Goal: Information Seeking & Learning: Learn about a topic

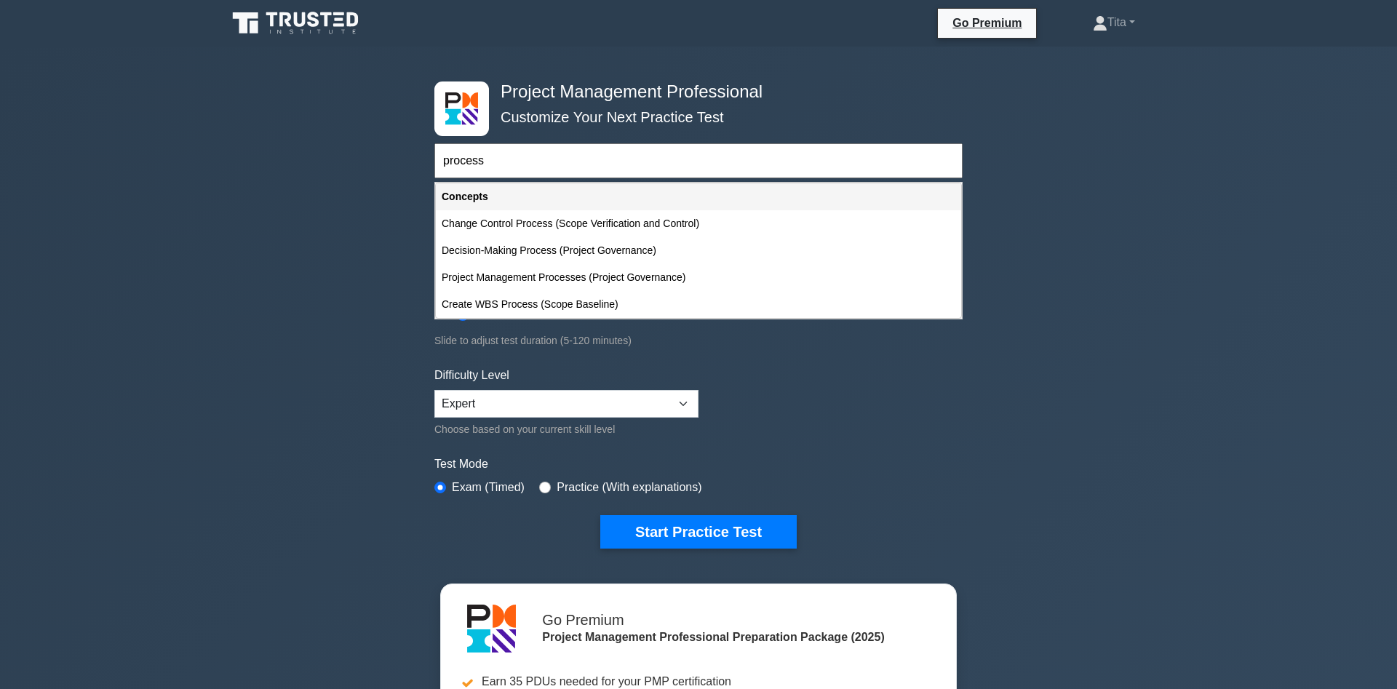
type input "process"
click at [290, 407] on div "Project Management Professional Customize Your Next Practice Test process Topic…" at bounding box center [698, 504] width 1397 height 915
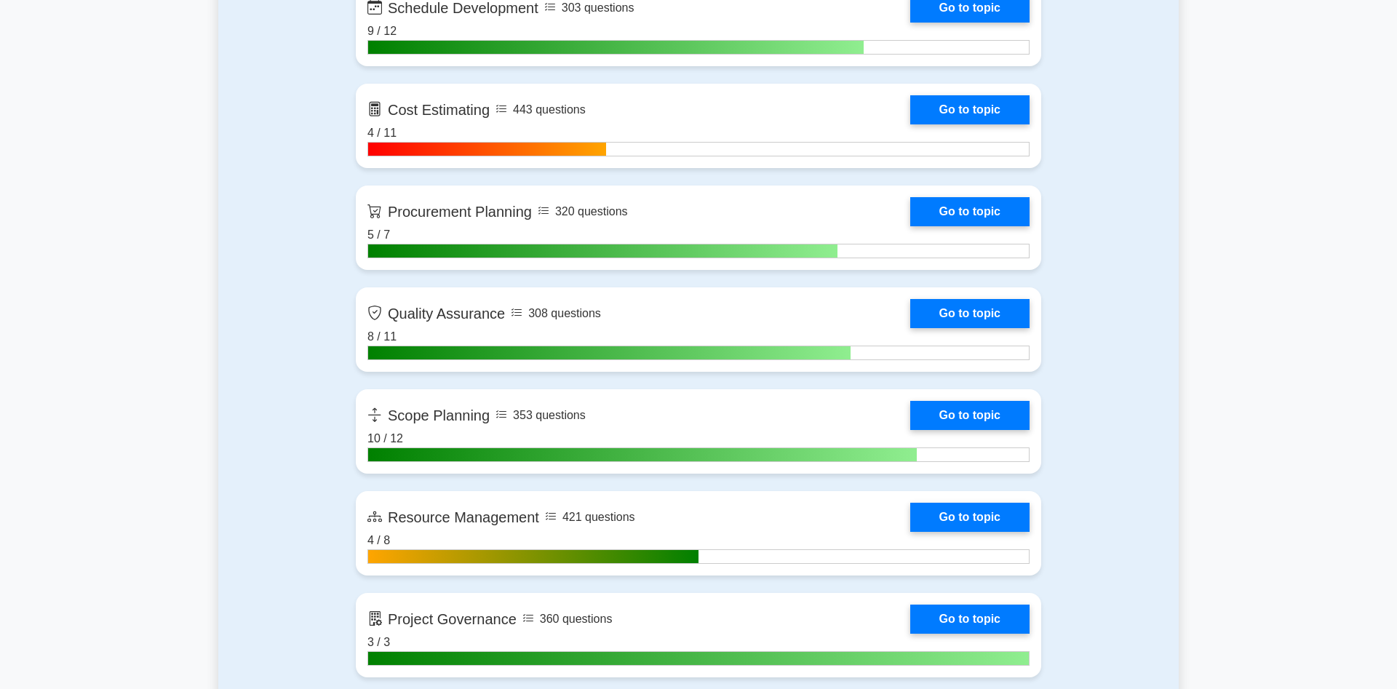
scroll to position [2449, 0]
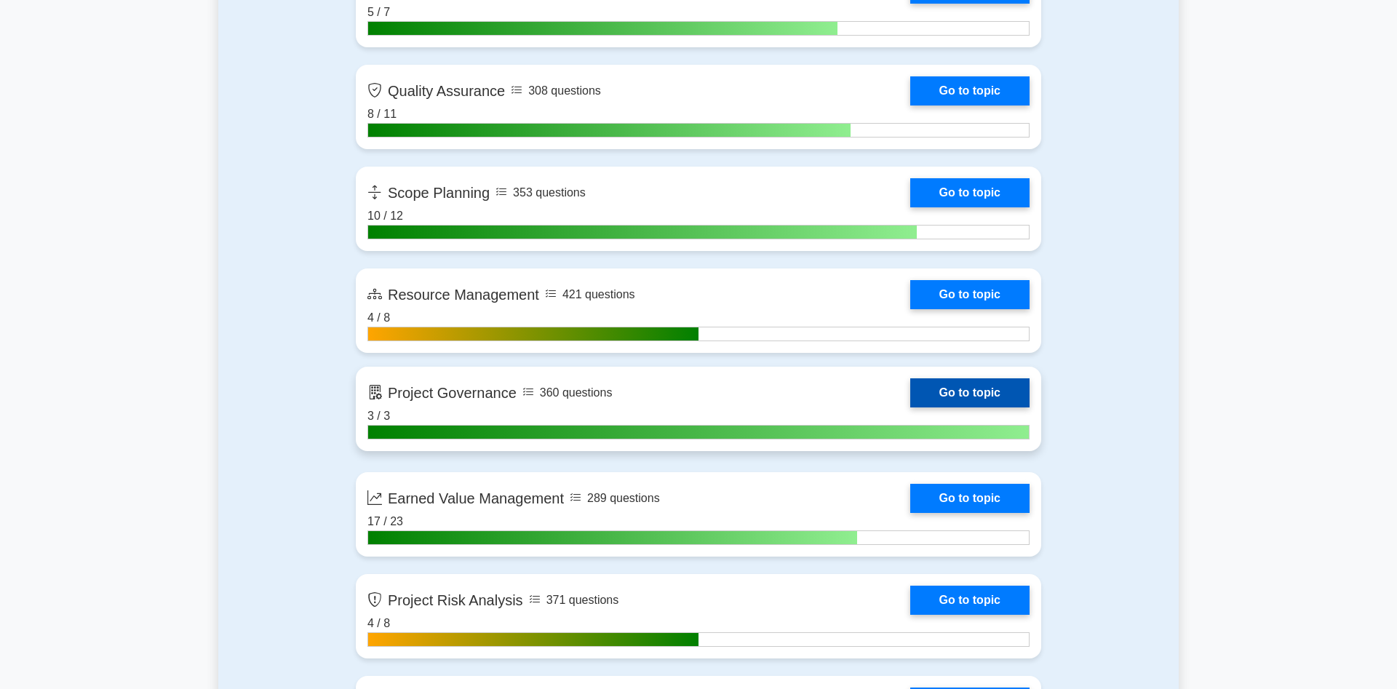
click at [910, 397] on link "Go to topic" at bounding box center [969, 392] width 119 height 29
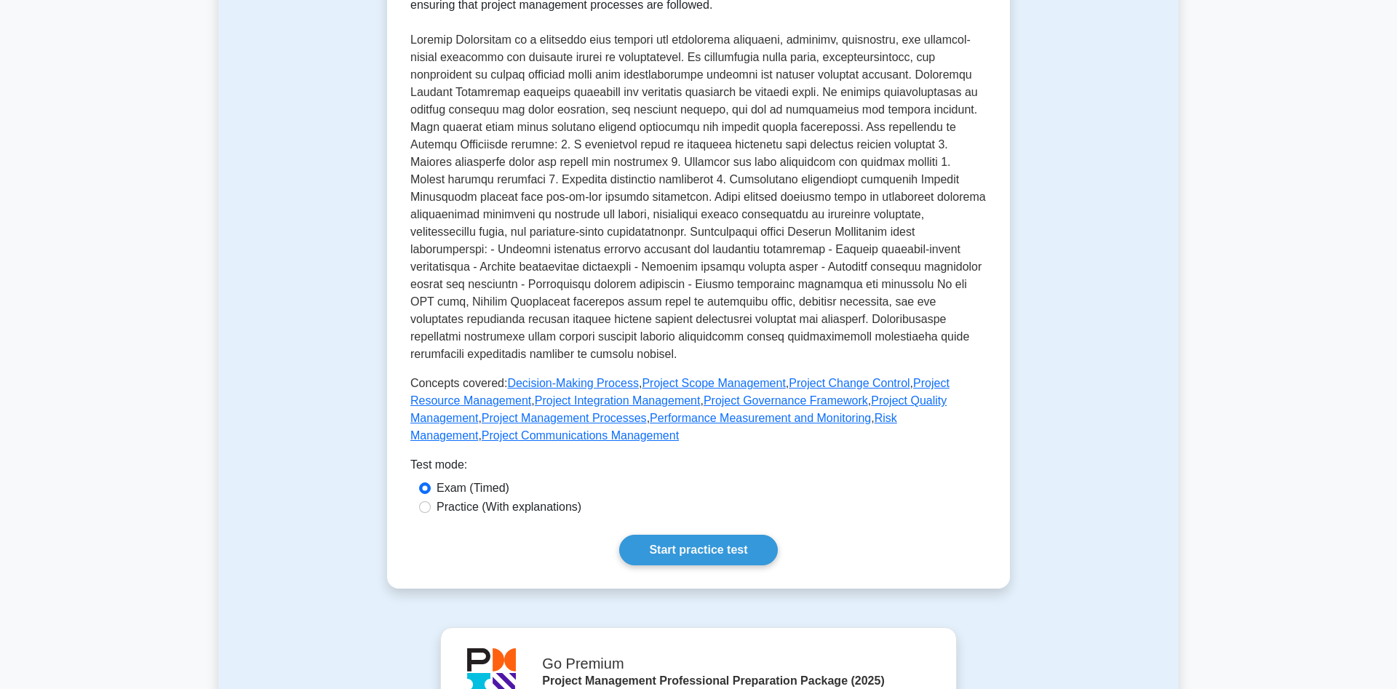
scroll to position [148, 0]
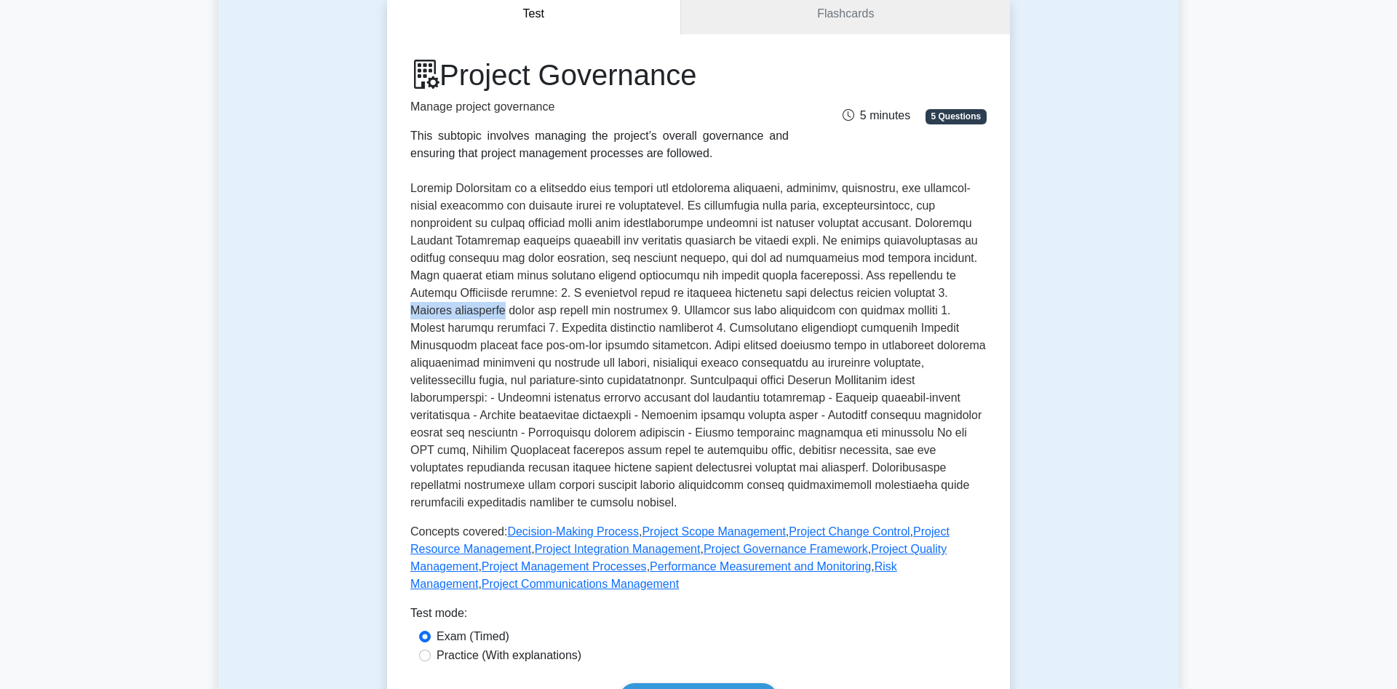
drag, startPoint x: 795, startPoint y: 295, endPoint x: 890, endPoint y: 294, distance: 94.6
click at [890, 294] on p at bounding box center [698, 346] width 576 height 332
click at [565, 324] on p at bounding box center [698, 346] width 576 height 332
drag, startPoint x: 550, startPoint y: 325, endPoint x: 511, endPoint y: 327, distance: 38.6
click at [511, 327] on p at bounding box center [698, 346] width 576 height 332
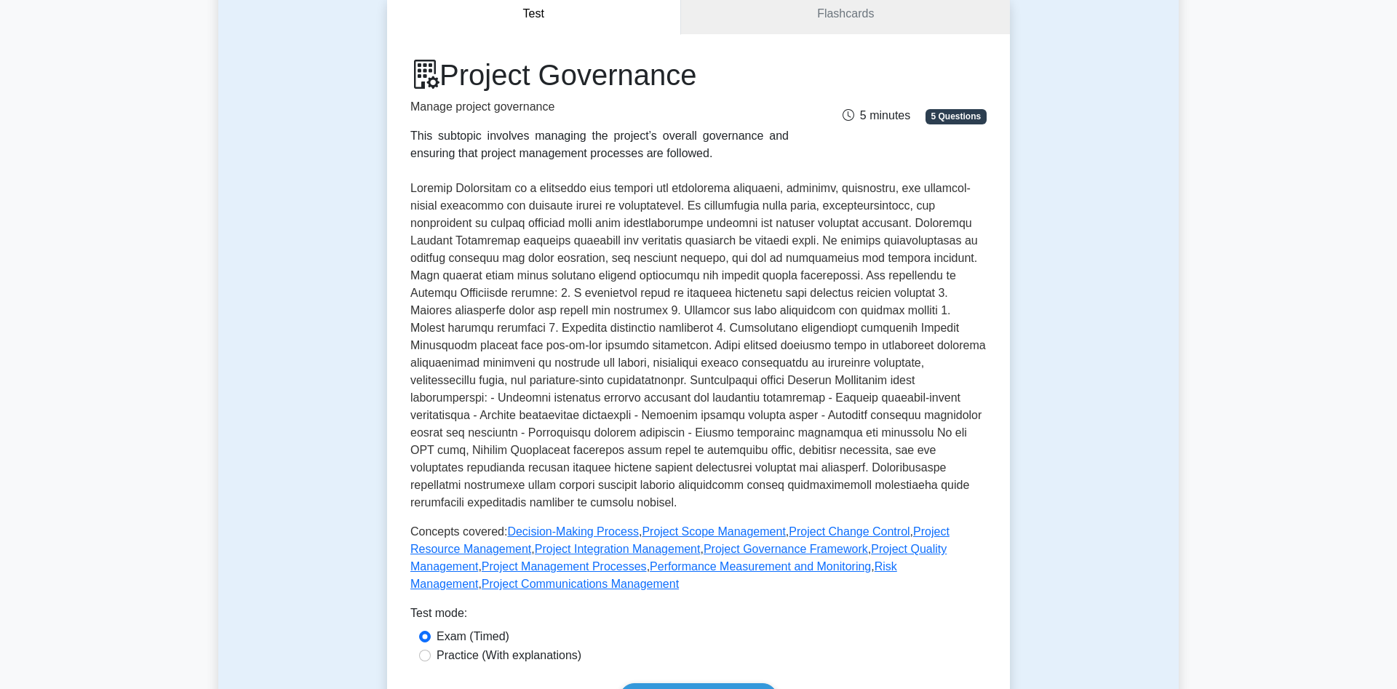
click at [531, 313] on p at bounding box center [698, 346] width 576 height 332
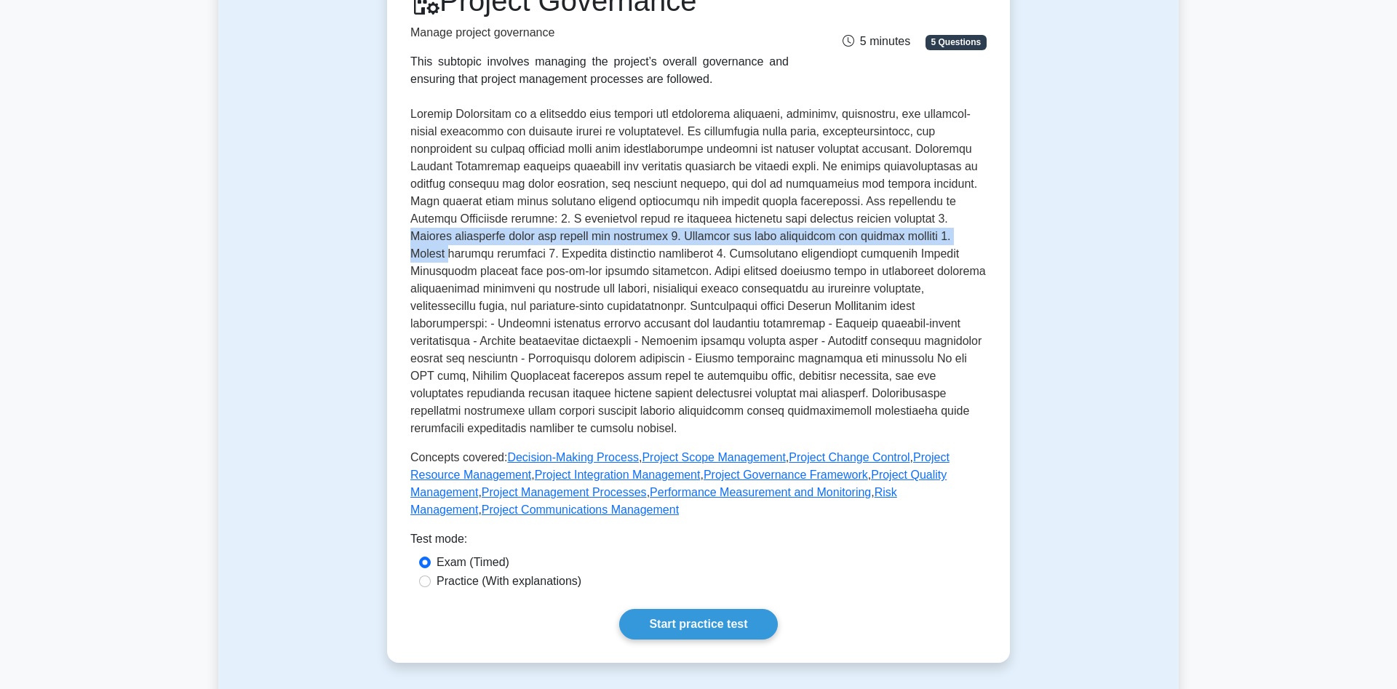
drag, startPoint x: 798, startPoint y: 219, endPoint x: 802, endPoint y: 238, distance: 19.3
click at [802, 238] on p at bounding box center [698, 271] width 576 height 332
click at [531, 451] on link "Decision-Making Process" at bounding box center [573, 457] width 132 height 12
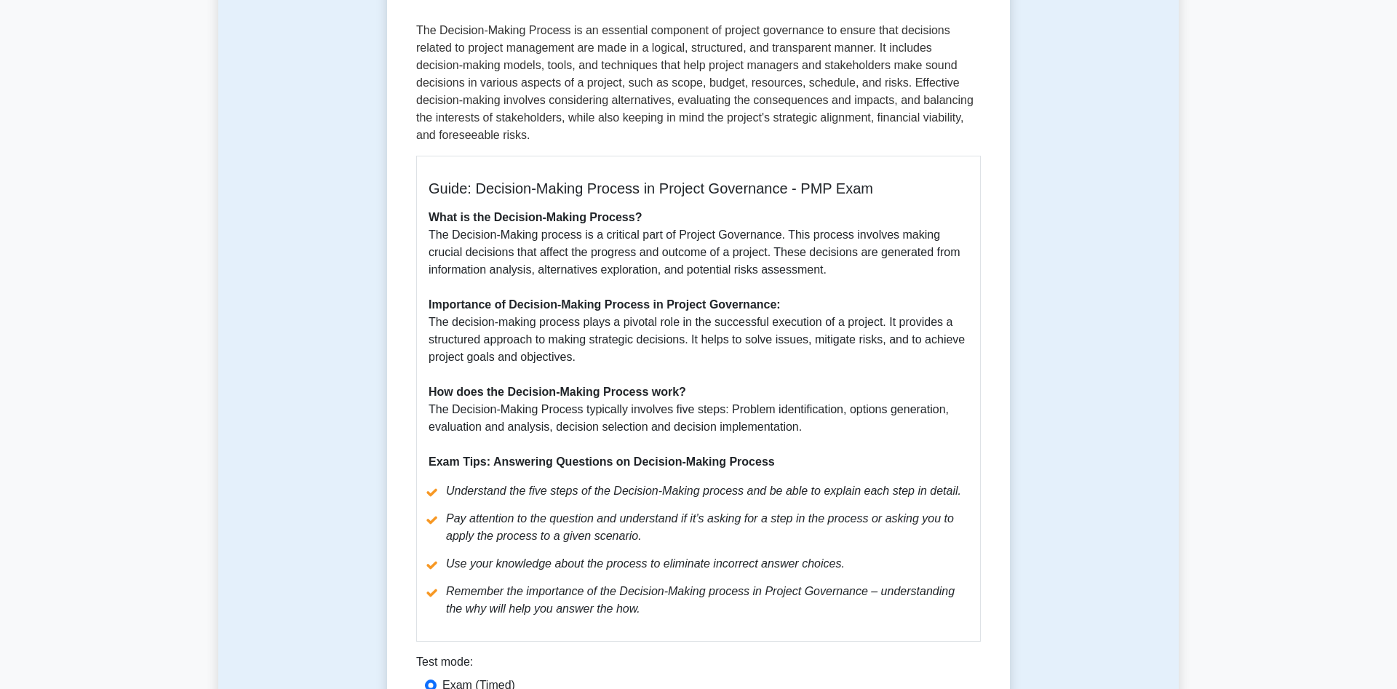
scroll to position [74, 0]
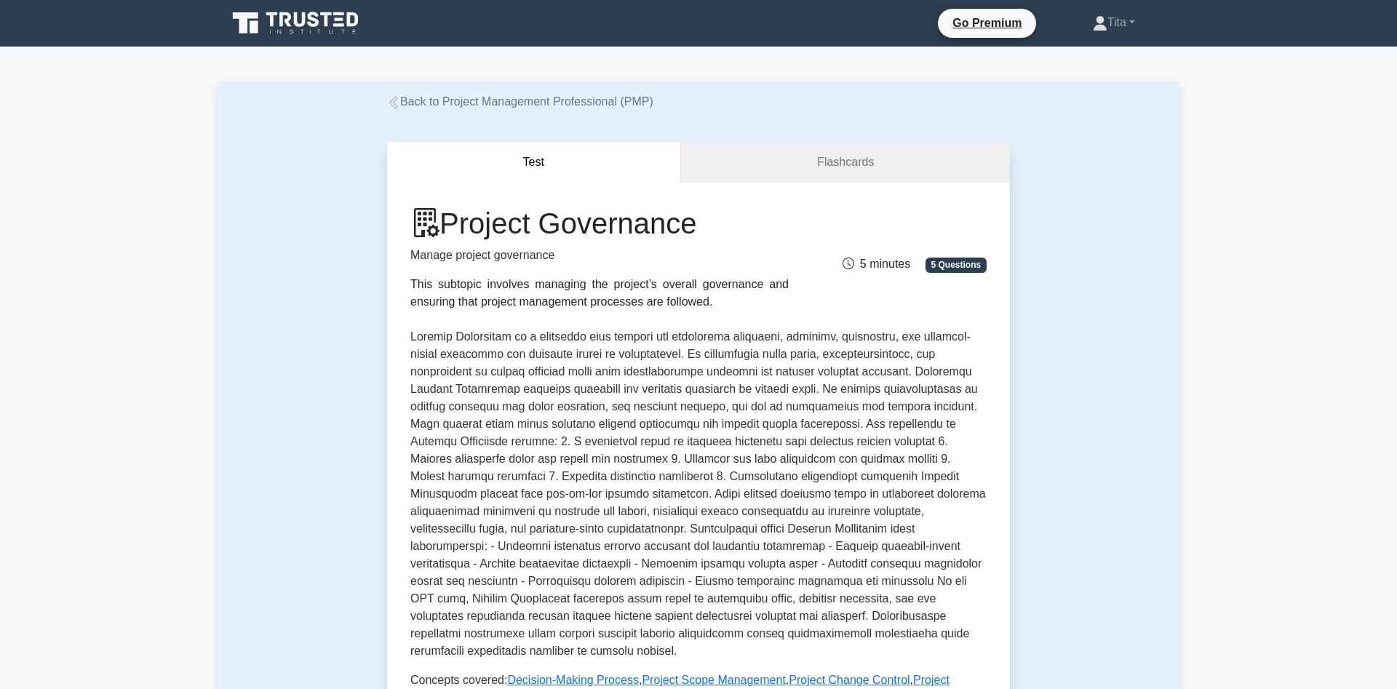
scroll to position [223, 0]
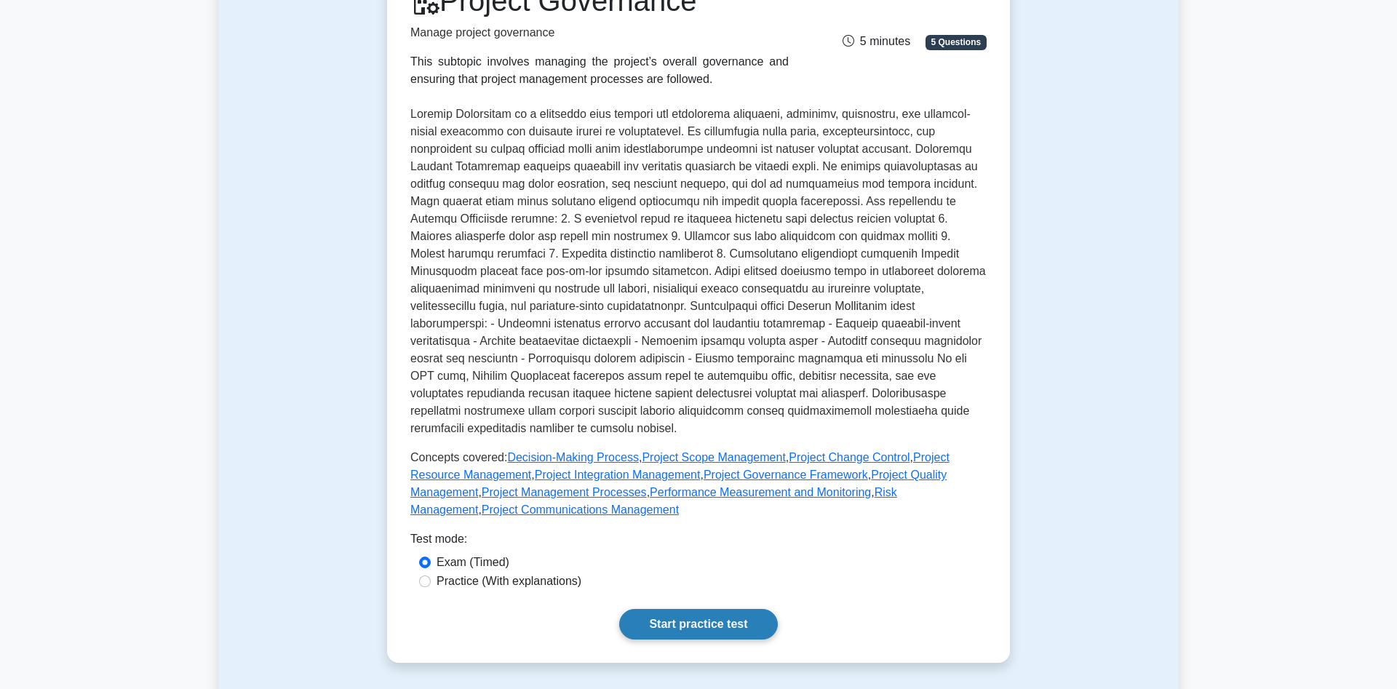
click at [678, 610] on link "Start practice test" at bounding box center [698, 624] width 158 height 31
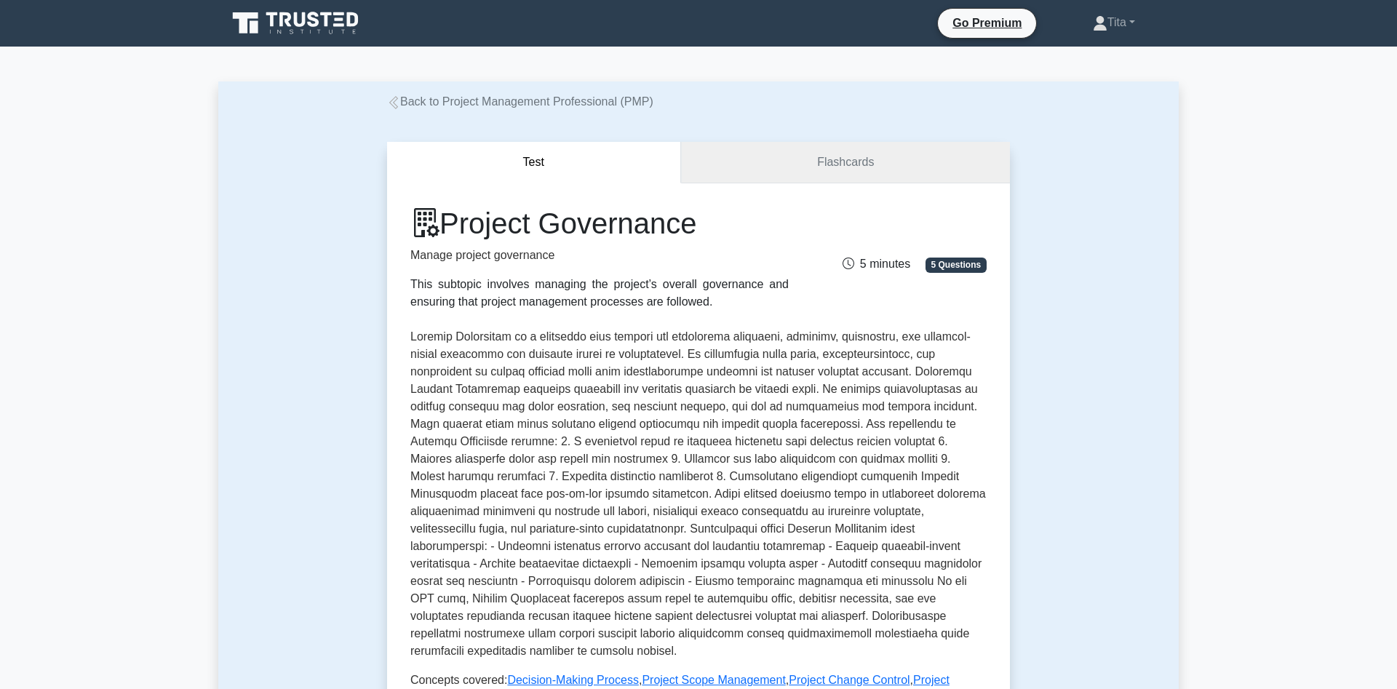
click at [821, 162] on link "Flashcards" at bounding box center [845, 162] width 329 height 41
click at [398, 108] on icon at bounding box center [393, 102] width 13 height 13
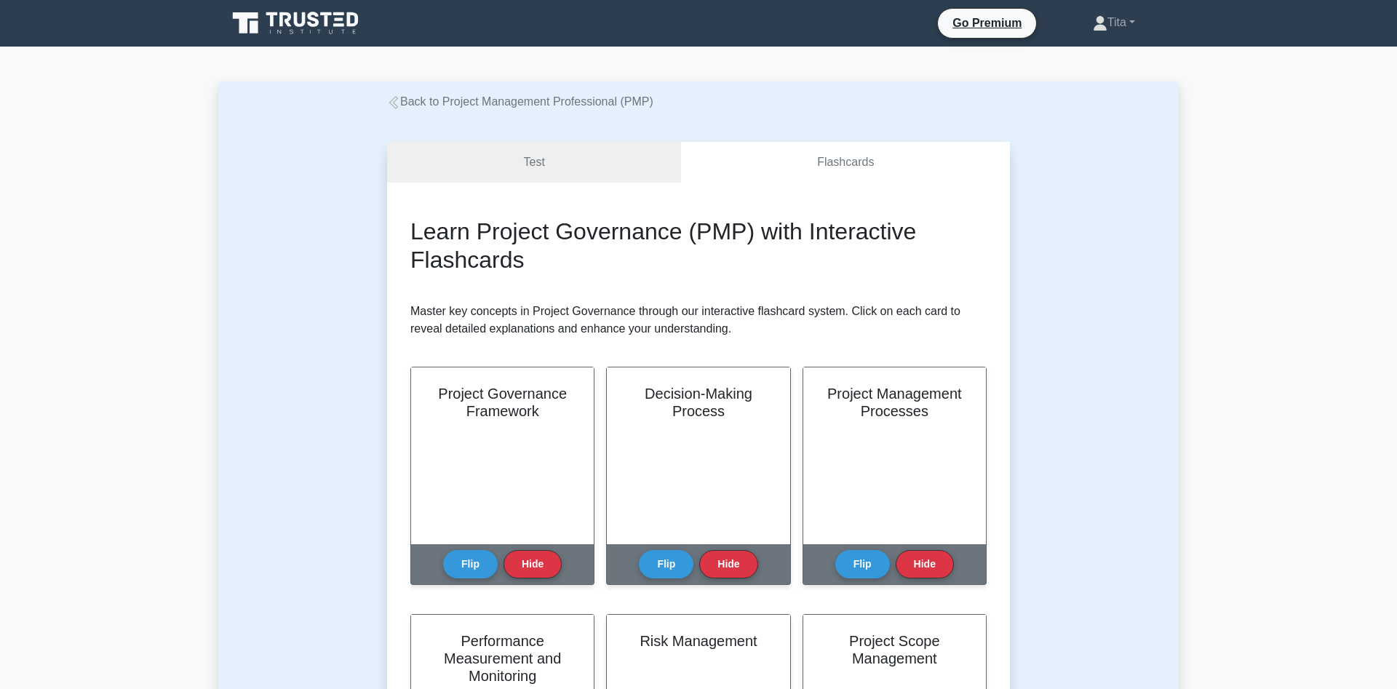
scroll to position [74, 0]
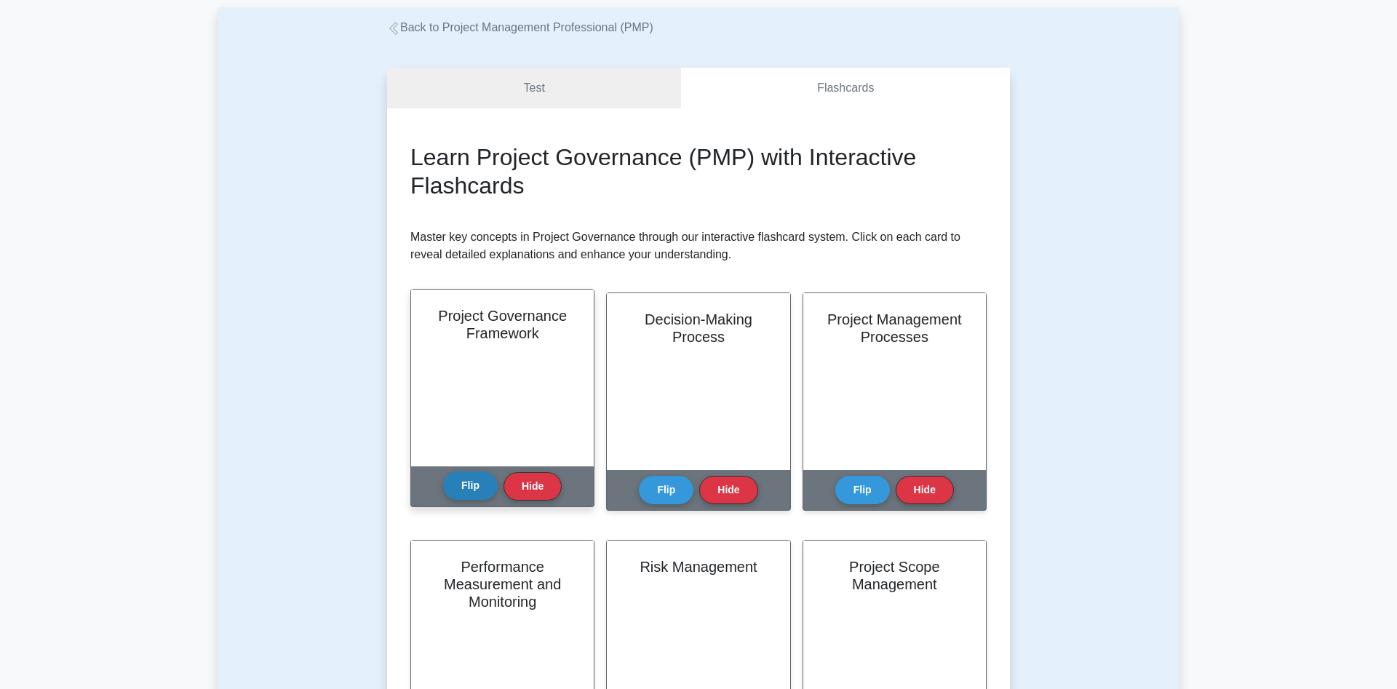
click at [467, 489] on button "Flip" at bounding box center [470, 485] width 55 height 28
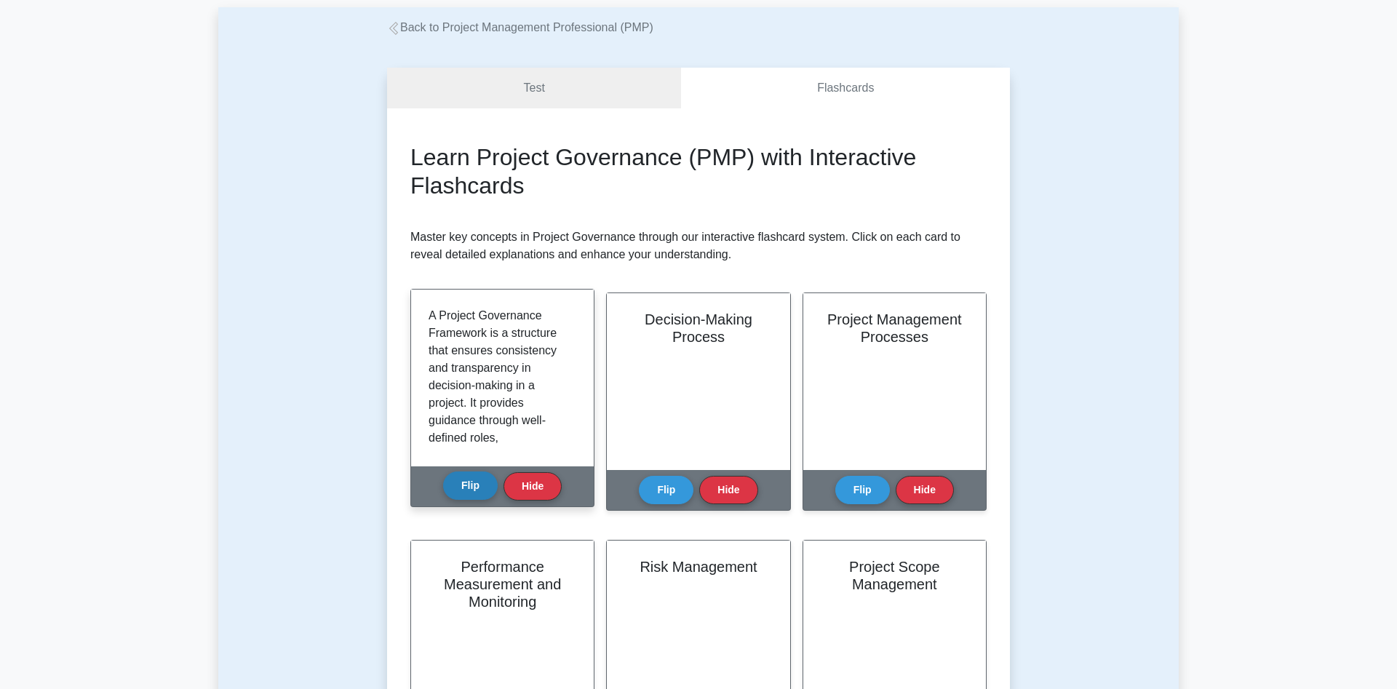
click at [484, 477] on button "Flip" at bounding box center [470, 485] width 55 height 28
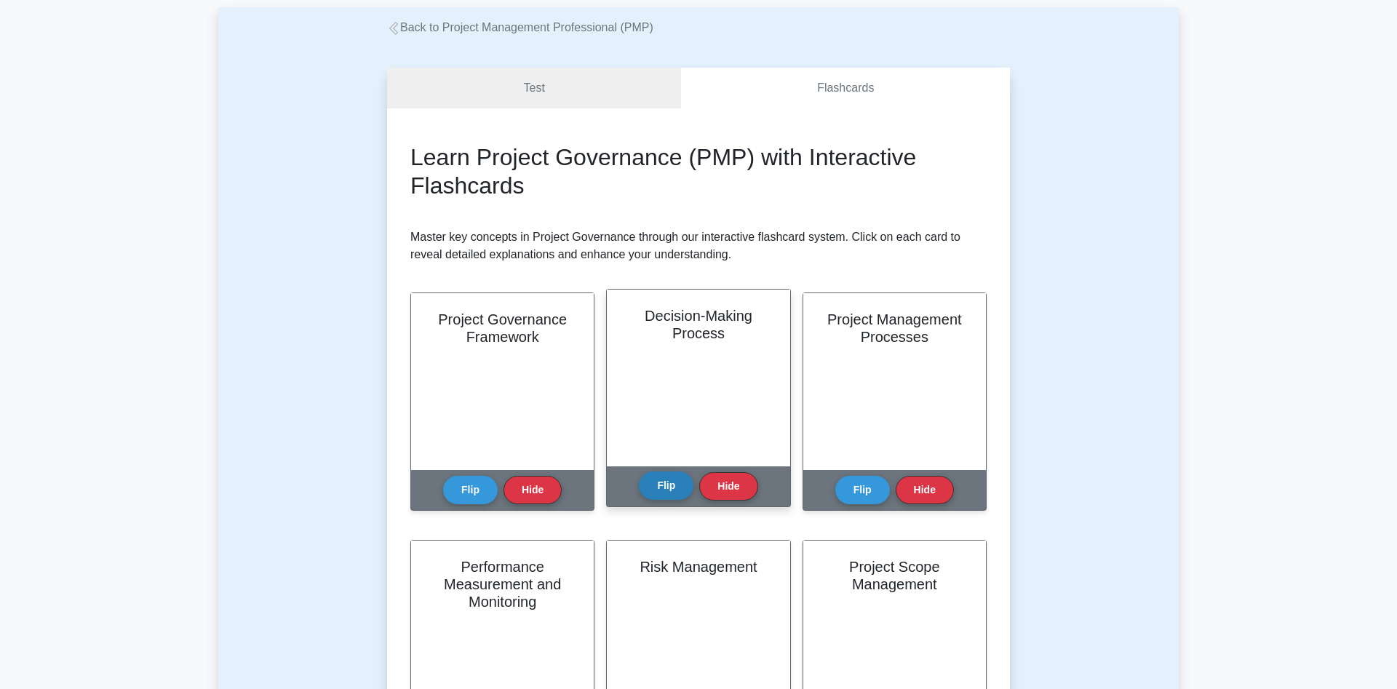
click at [655, 487] on button "Flip" at bounding box center [666, 485] width 55 height 28
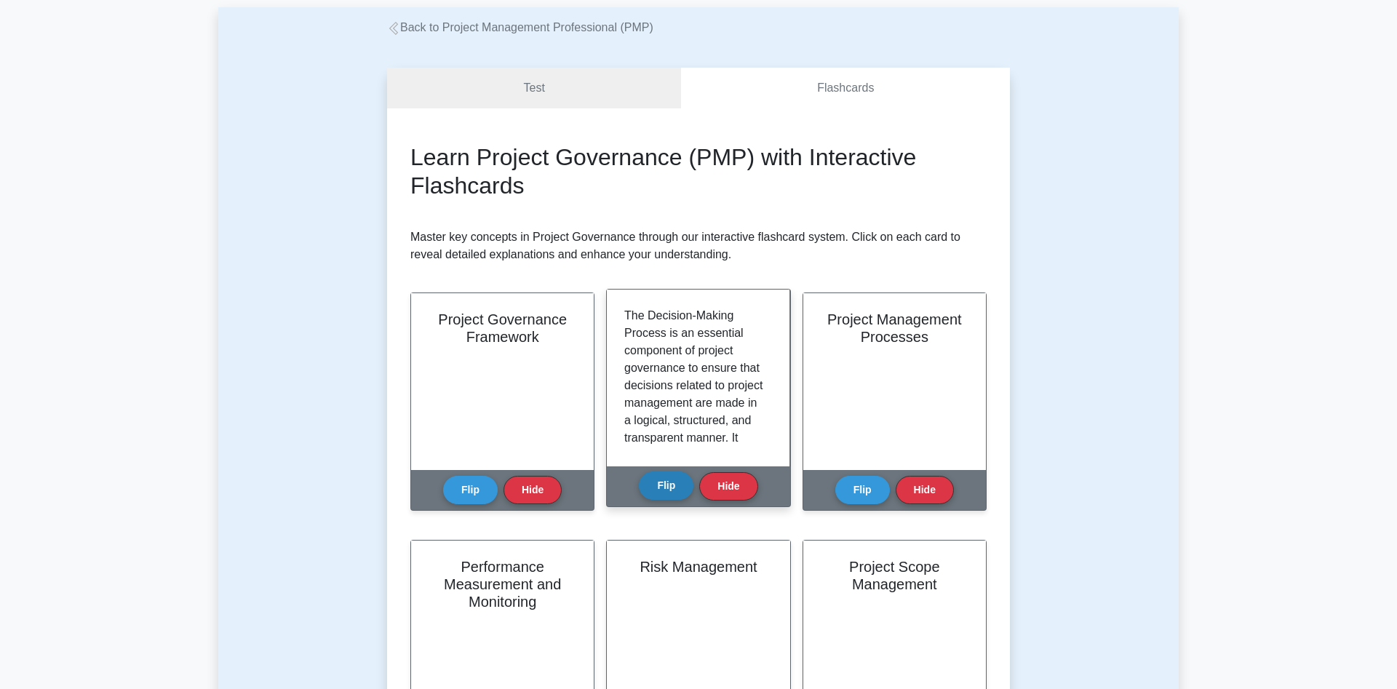
click at [655, 484] on button "Flip" at bounding box center [666, 485] width 55 height 28
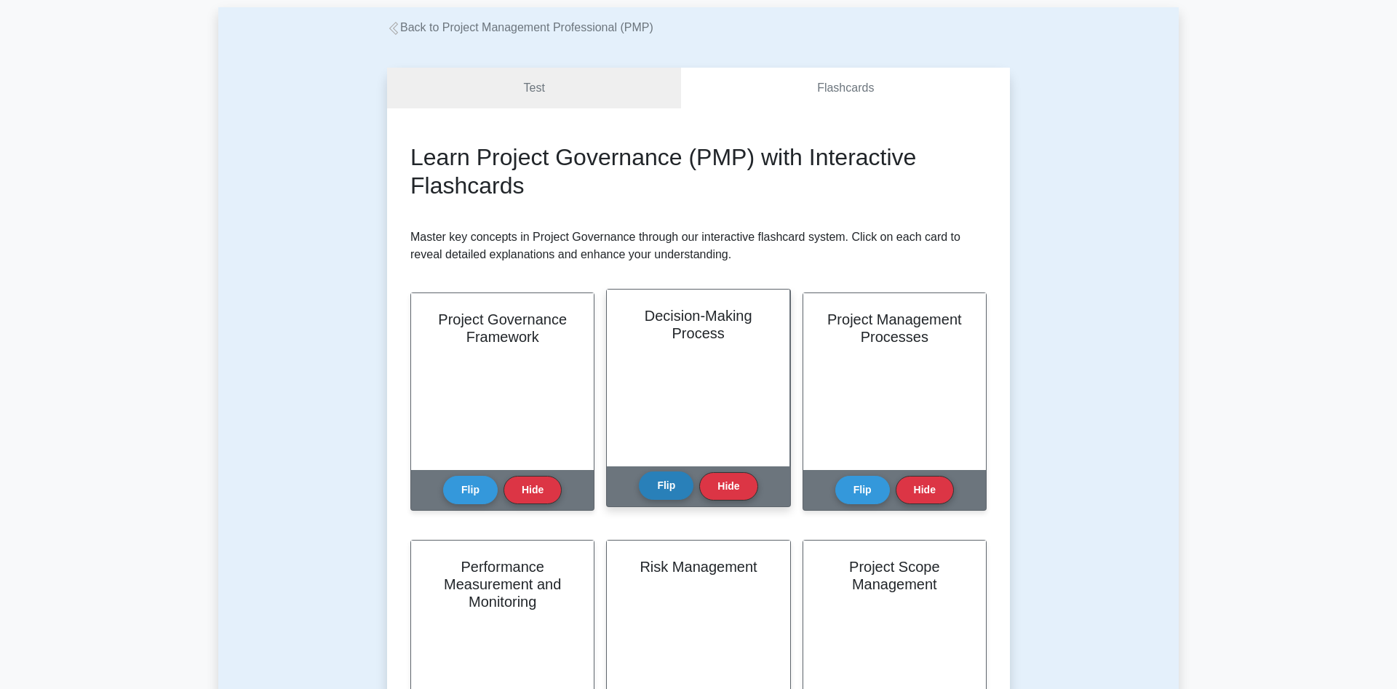
click at [655, 484] on button "Flip" at bounding box center [666, 485] width 55 height 28
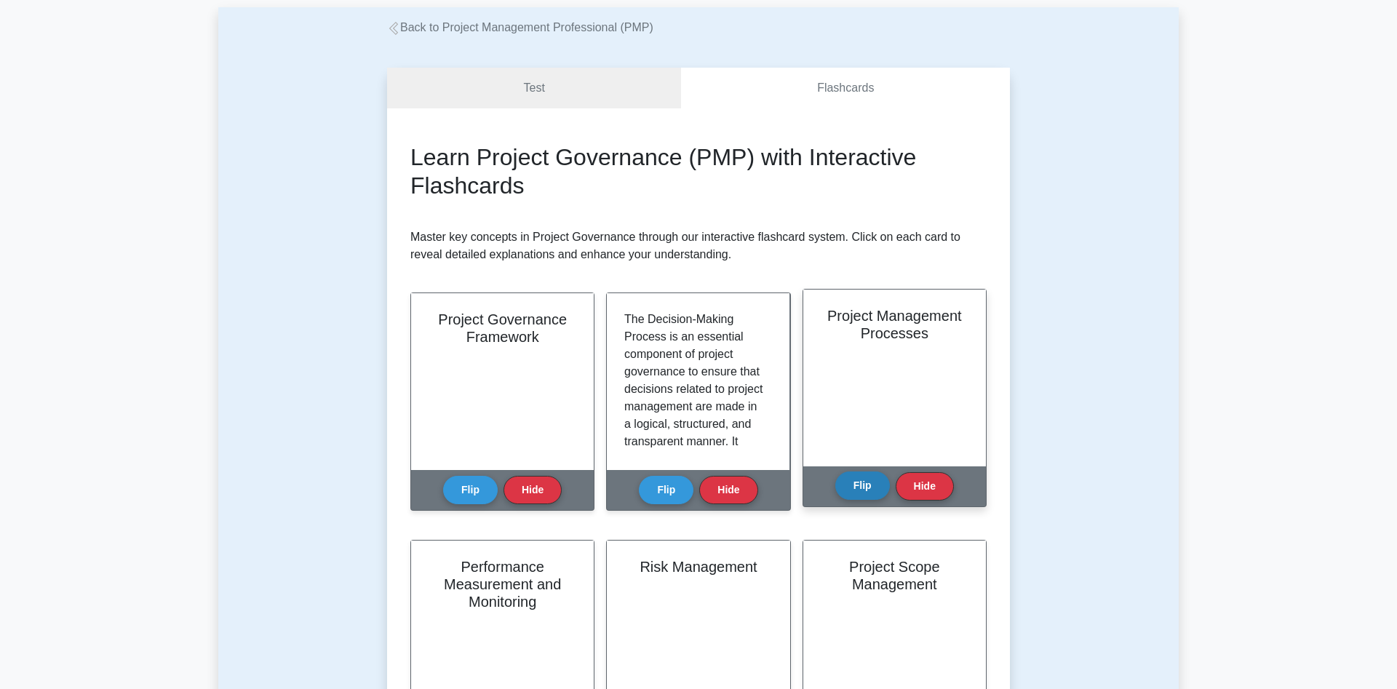
click at [878, 493] on button "Flip" at bounding box center [862, 485] width 55 height 28
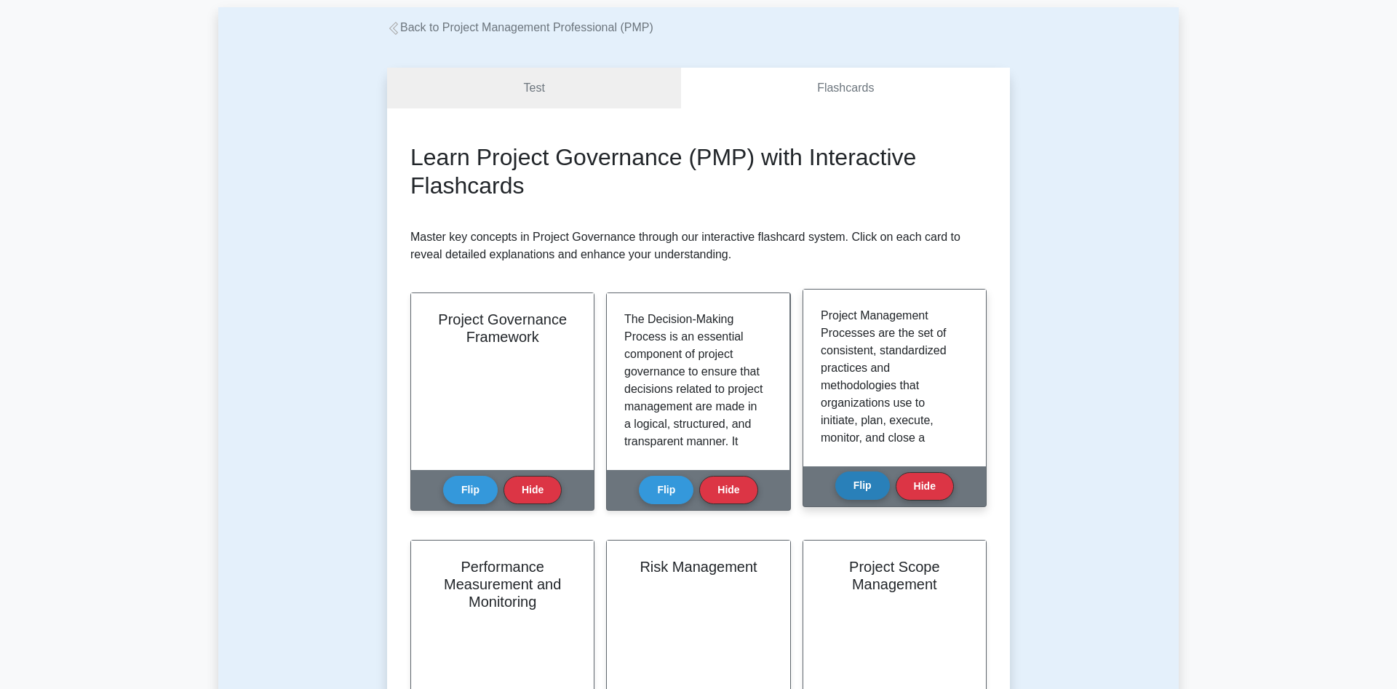
click at [878, 493] on button "Flip" at bounding box center [862, 485] width 55 height 28
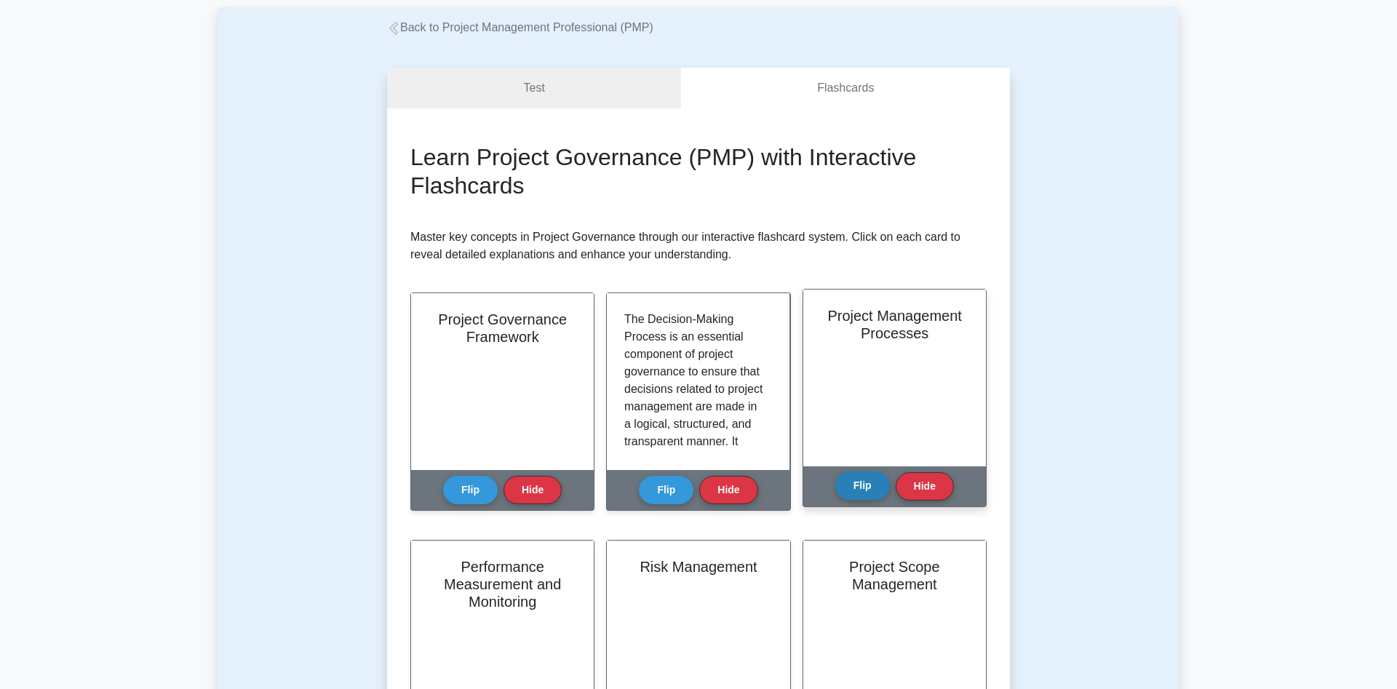
click at [878, 493] on button "Flip" at bounding box center [862, 485] width 55 height 28
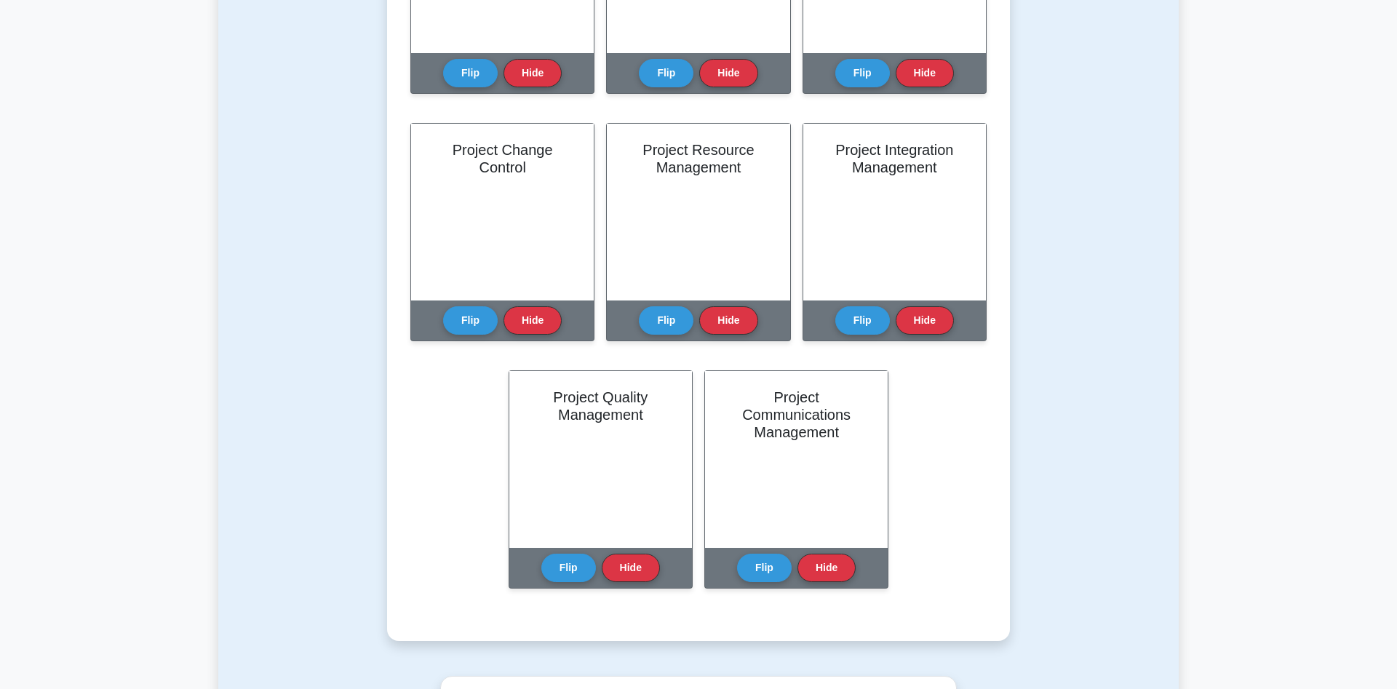
scroll to position [519, 0]
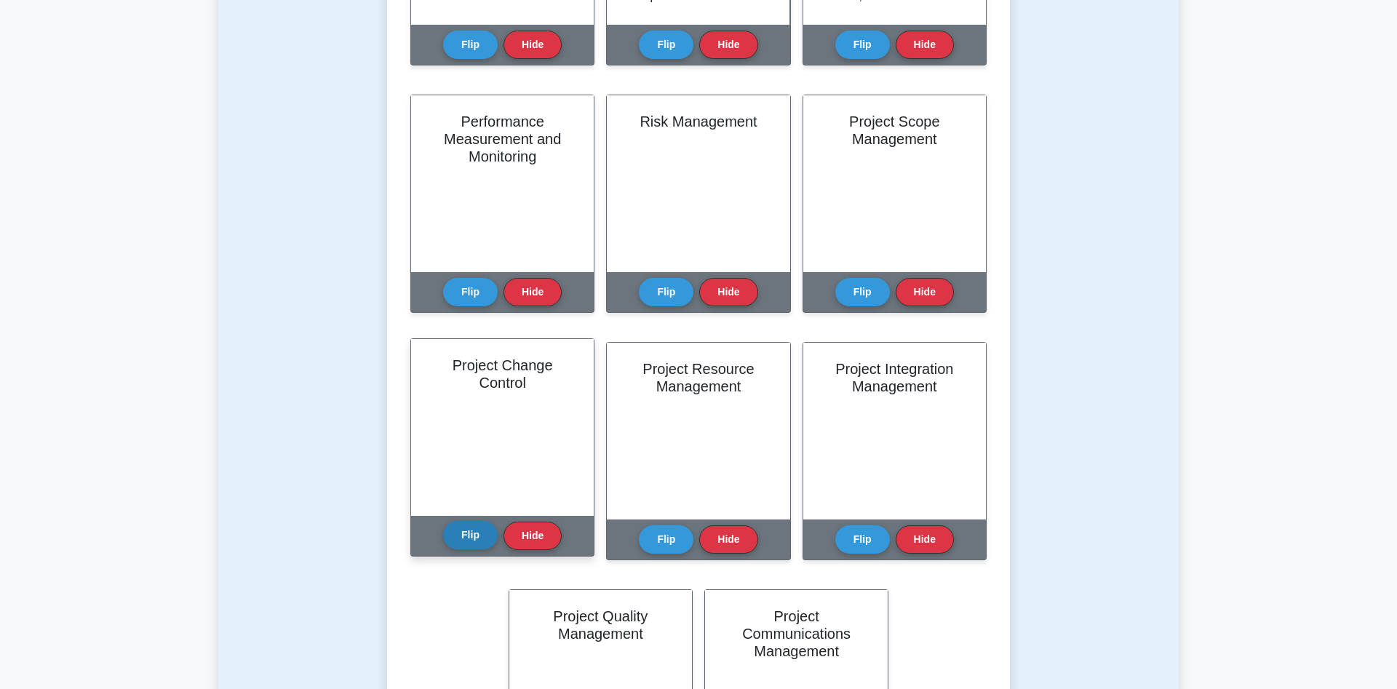
click at [469, 534] on button "Flip" at bounding box center [470, 535] width 55 height 28
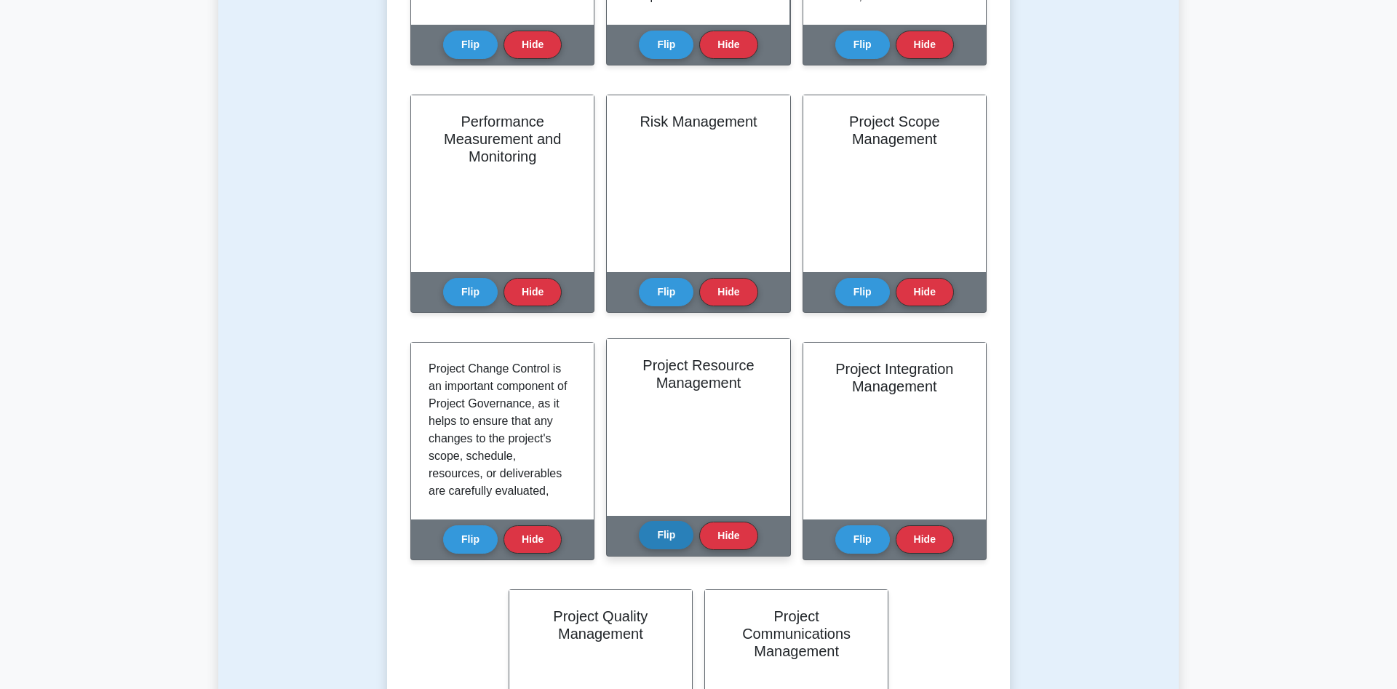
click at [682, 533] on button "Flip" at bounding box center [666, 535] width 55 height 28
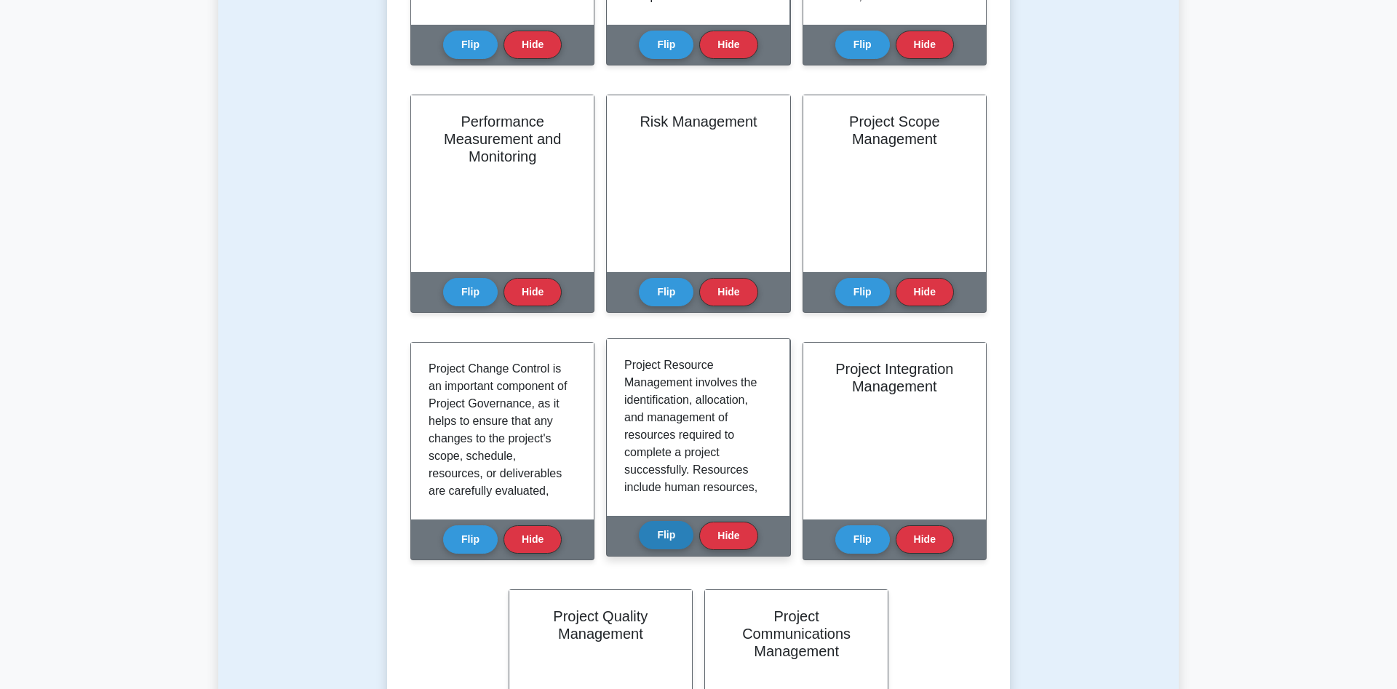
scroll to position [594, 0]
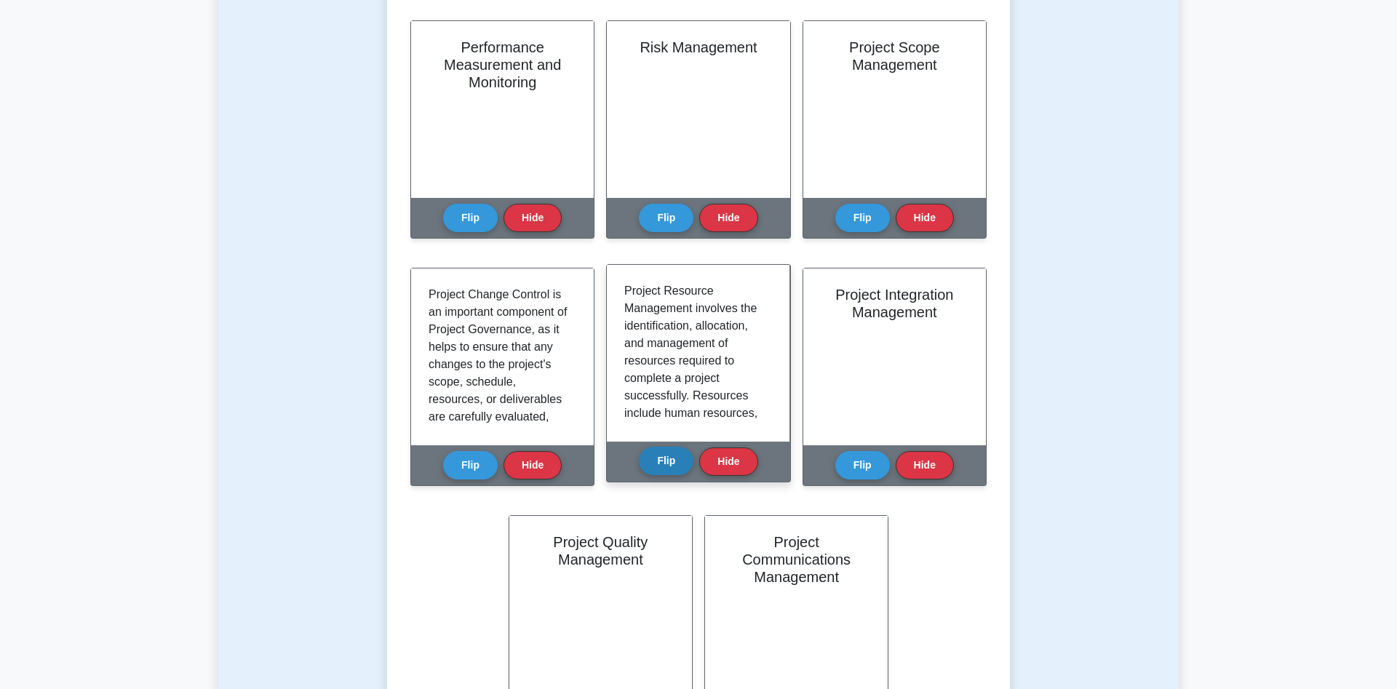
click at [681, 533] on div "Learn Project Governance (PMP) with Interactive Flashcards Master key concepts …" at bounding box center [698, 187] width 576 height 1127
click at [657, 452] on button "Flip" at bounding box center [666, 461] width 55 height 28
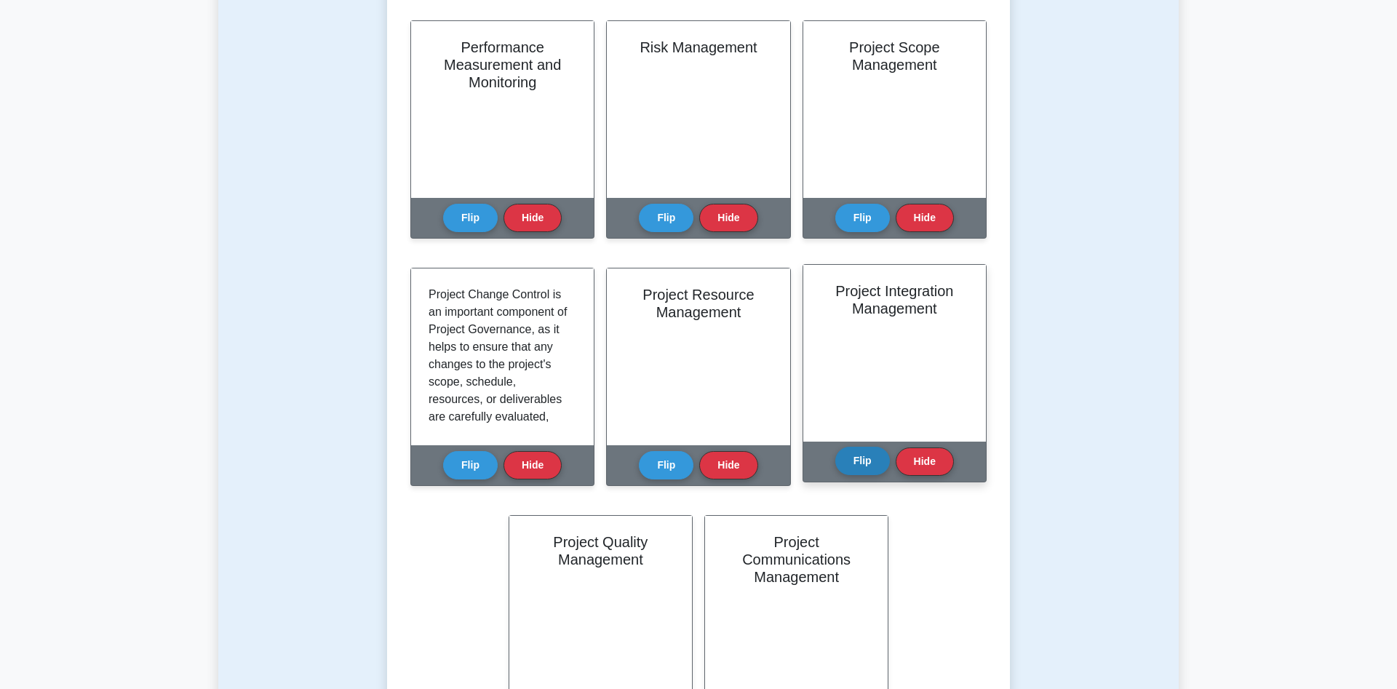
click at [878, 453] on button "Flip" at bounding box center [862, 461] width 55 height 28
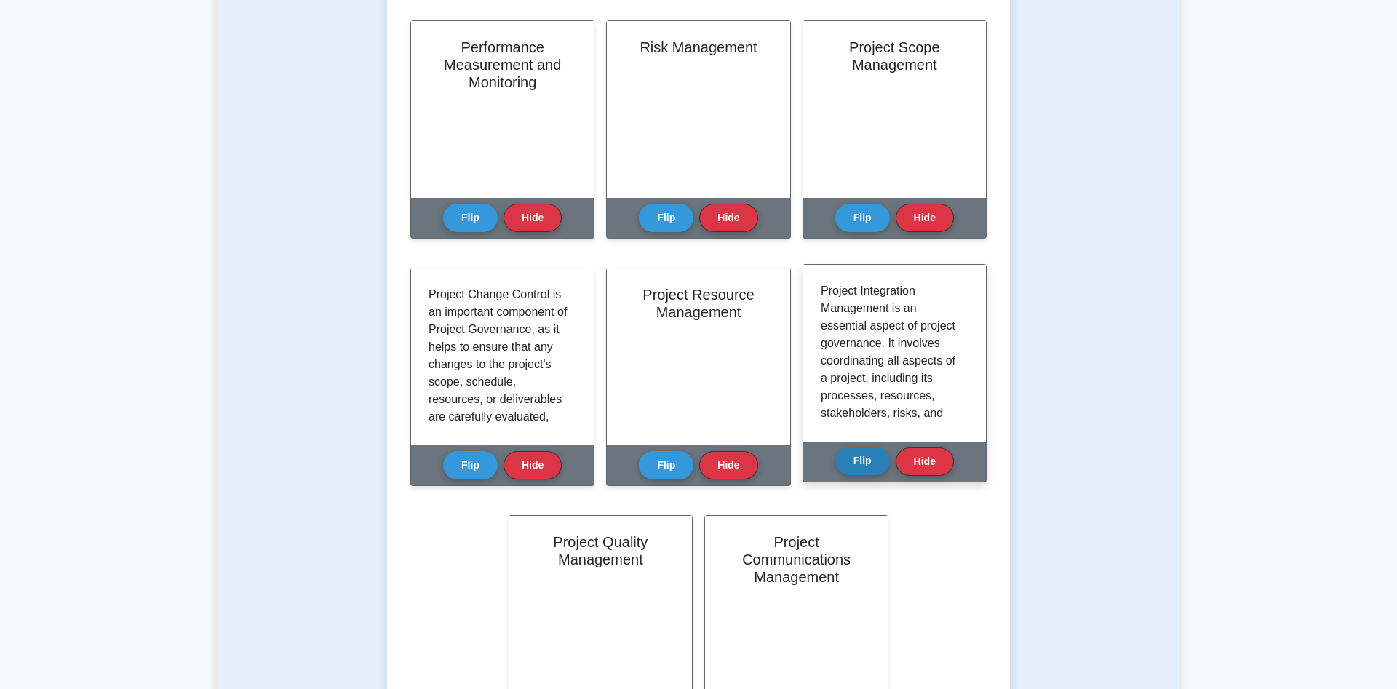
click at [874, 455] on button "Flip" at bounding box center [862, 461] width 55 height 28
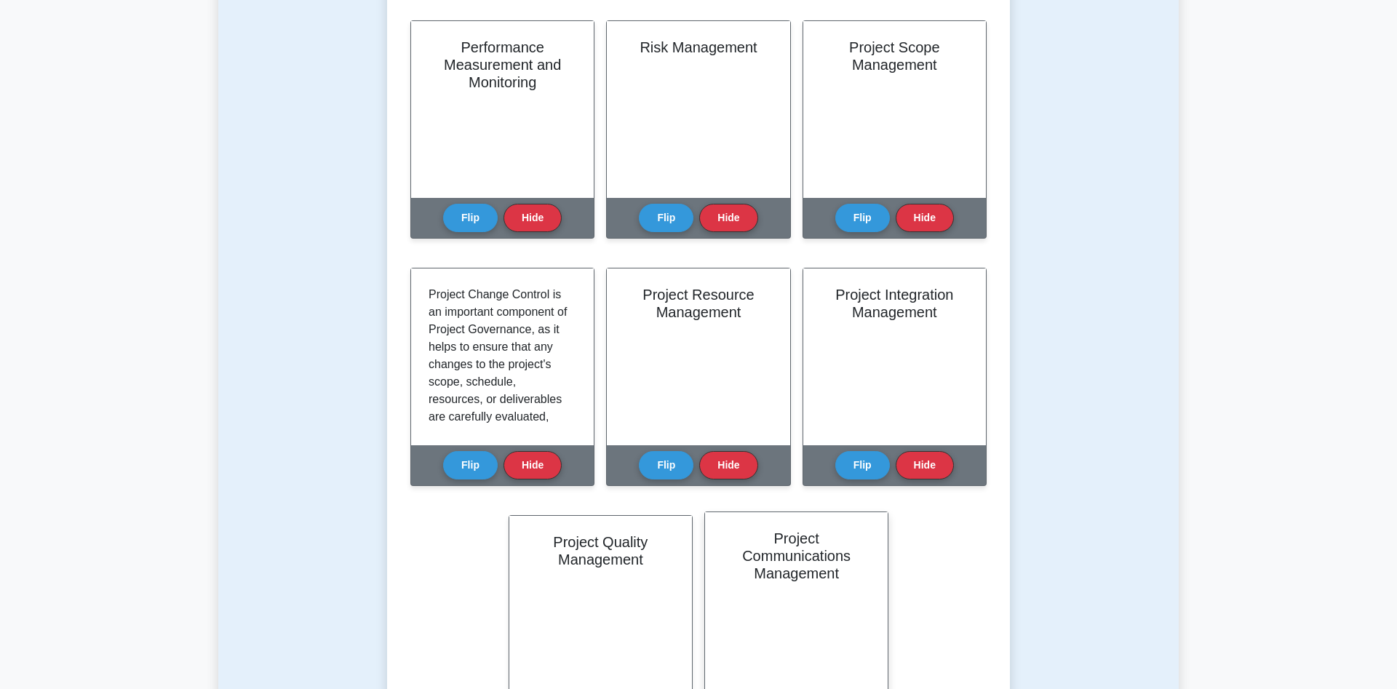
scroll to position [742, 0]
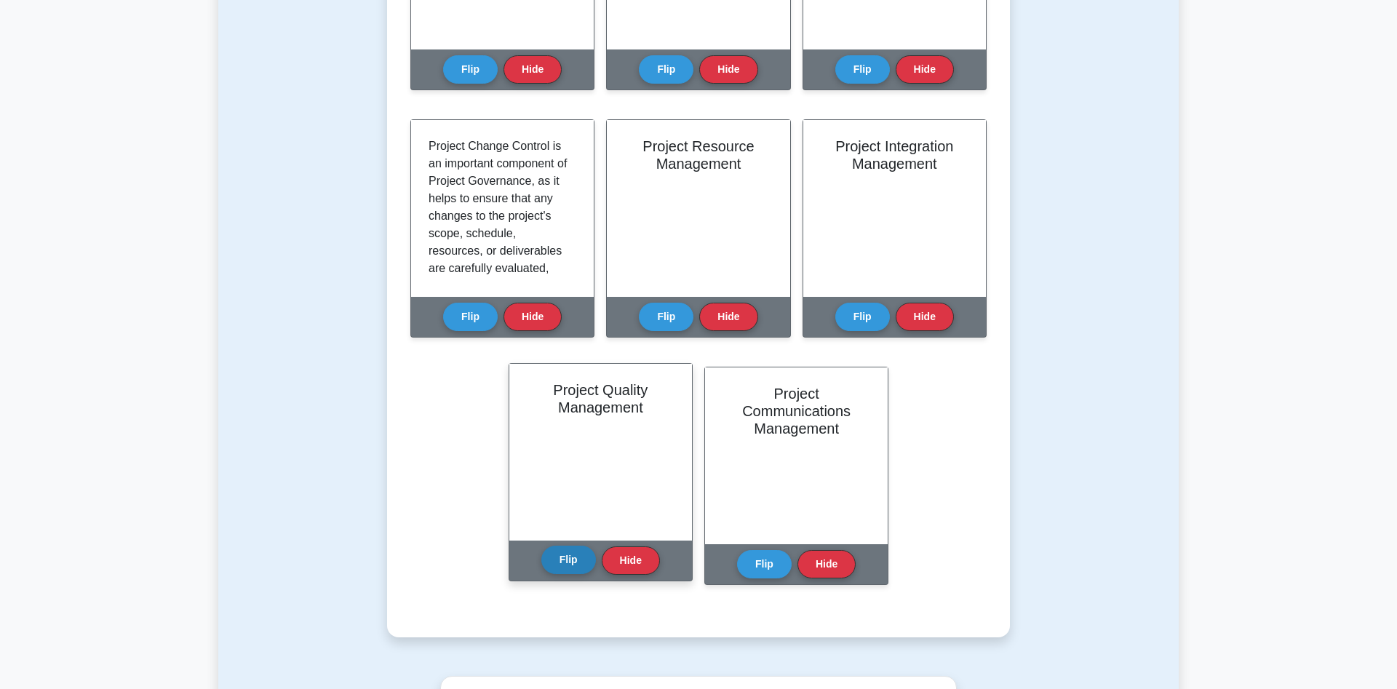
click at [564, 555] on button "Flip" at bounding box center [568, 560] width 55 height 28
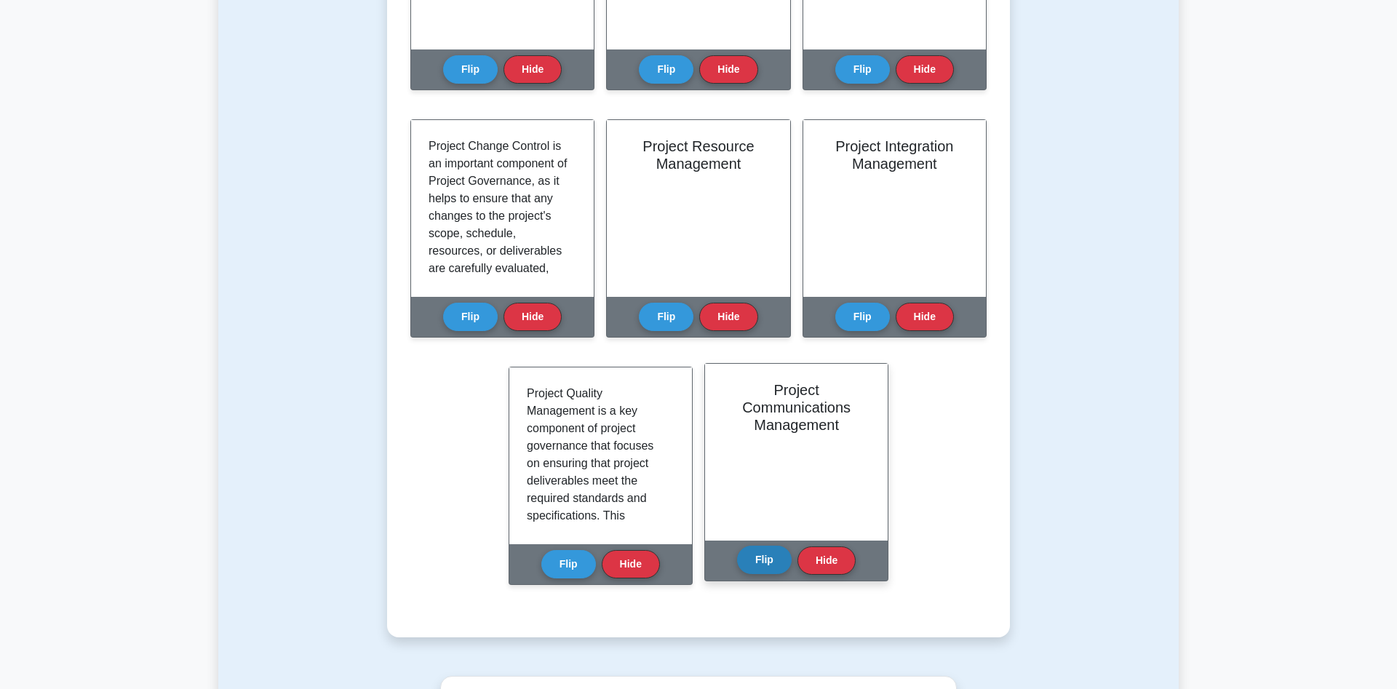
click at [767, 565] on button "Flip" at bounding box center [764, 560] width 55 height 28
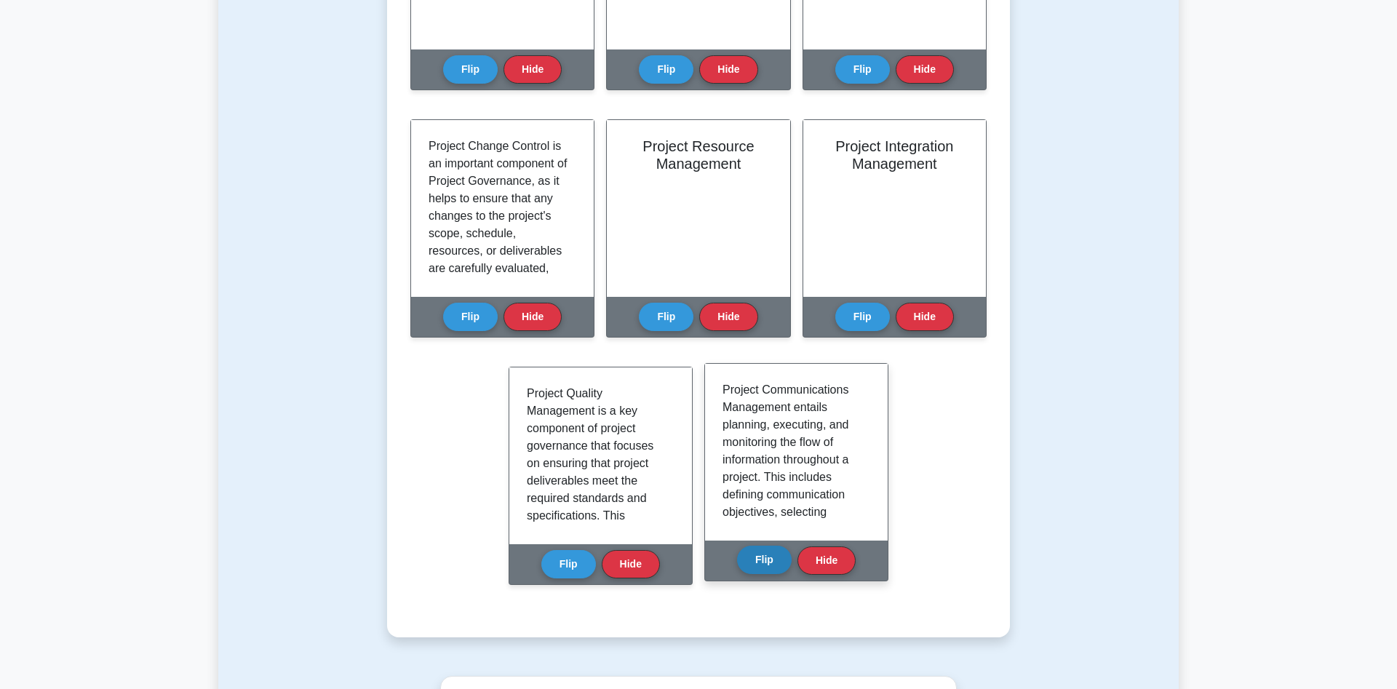
click at [776, 562] on button "Flip" at bounding box center [764, 560] width 55 height 28
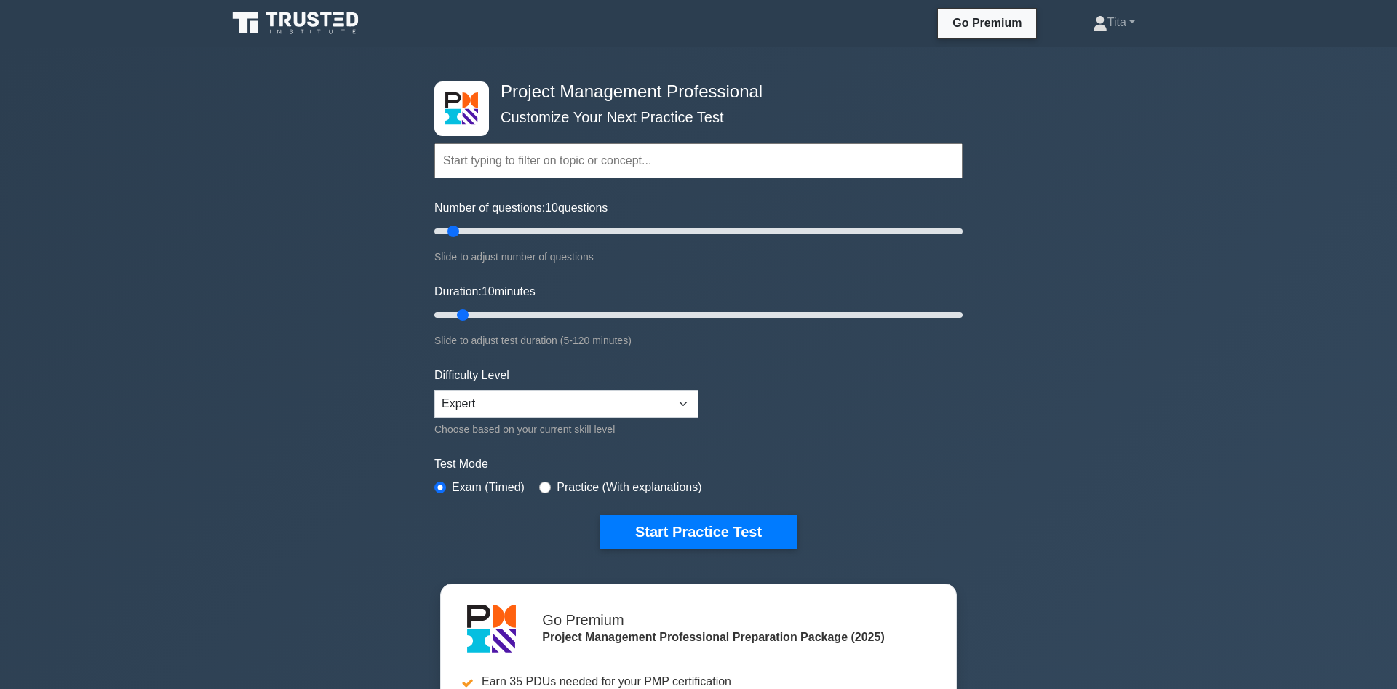
click at [602, 155] on input "text" at bounding box center [698, 160] width 528 height 35
type input "mock test"
click at [600, 515] on button "Start Practice Test" at bounding box center [698, 531] width 196 height 33
click at [451, 233] on input "Number of questions: 10 questions" at bounding box center [698, 231] width 528 height 17
click at [472, 161] on input "text" at bounding box center [698, 160] width 528 height 35
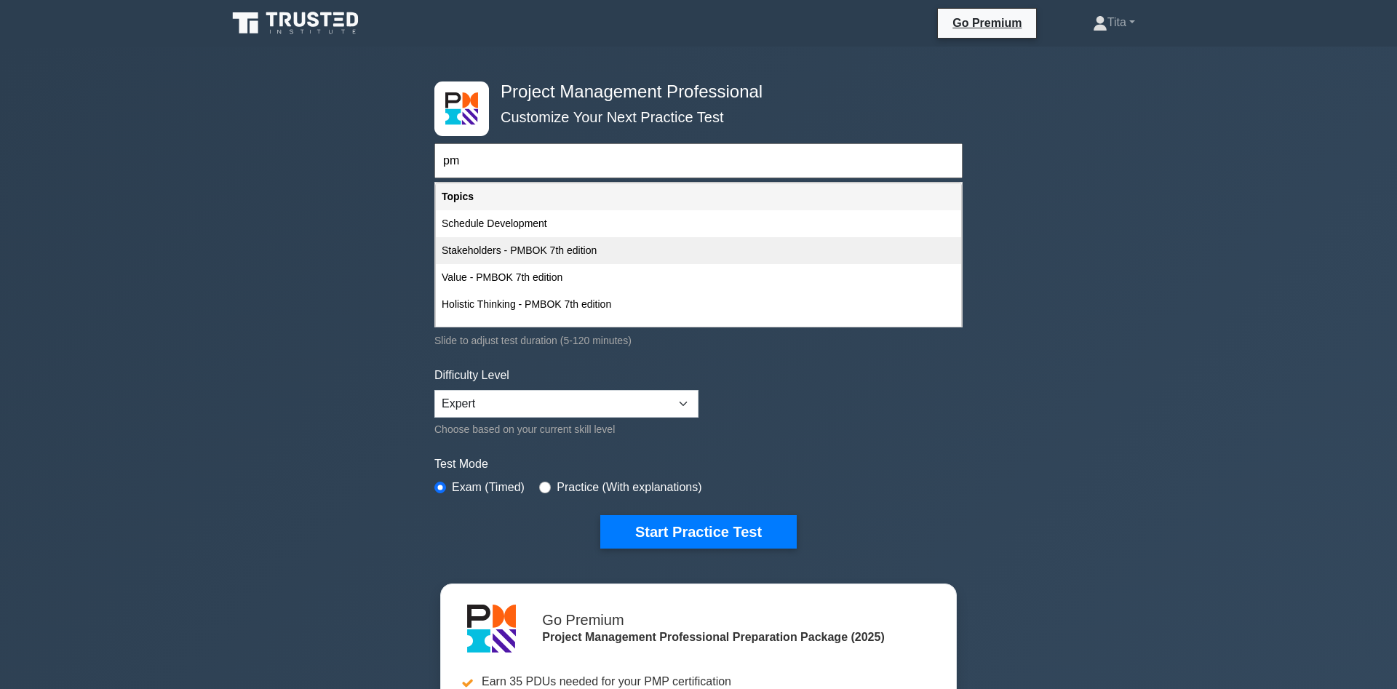
click at [496, 253] on div "Stakeholders - PMBOK 7th edition" at bounding box center [698, 250] width 525 height 27
type input "Stakeholders - PMBOK 7th edition"
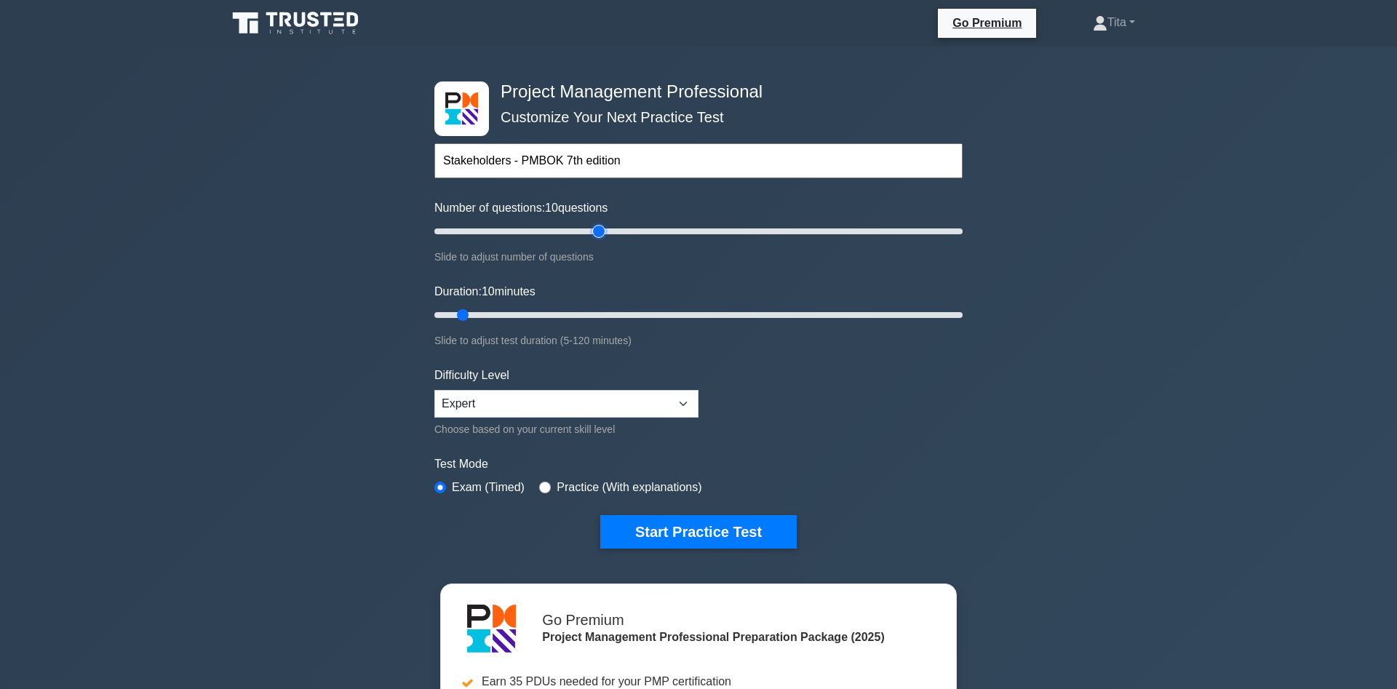
drag, startPoint x: 450, startPoint y: 230, endPoint x: 599, endPoint y: 242, distance: 149.6
type input "65"
click at [597, 240] on input "Number of questions: 10 questions" at bounding box center [698, 231] width 528 height 17
click at [698, 245] on div "Number of questions: 65 questions Slide to adjust number of questions" at bounding box center [698, 232] width 528 height 66
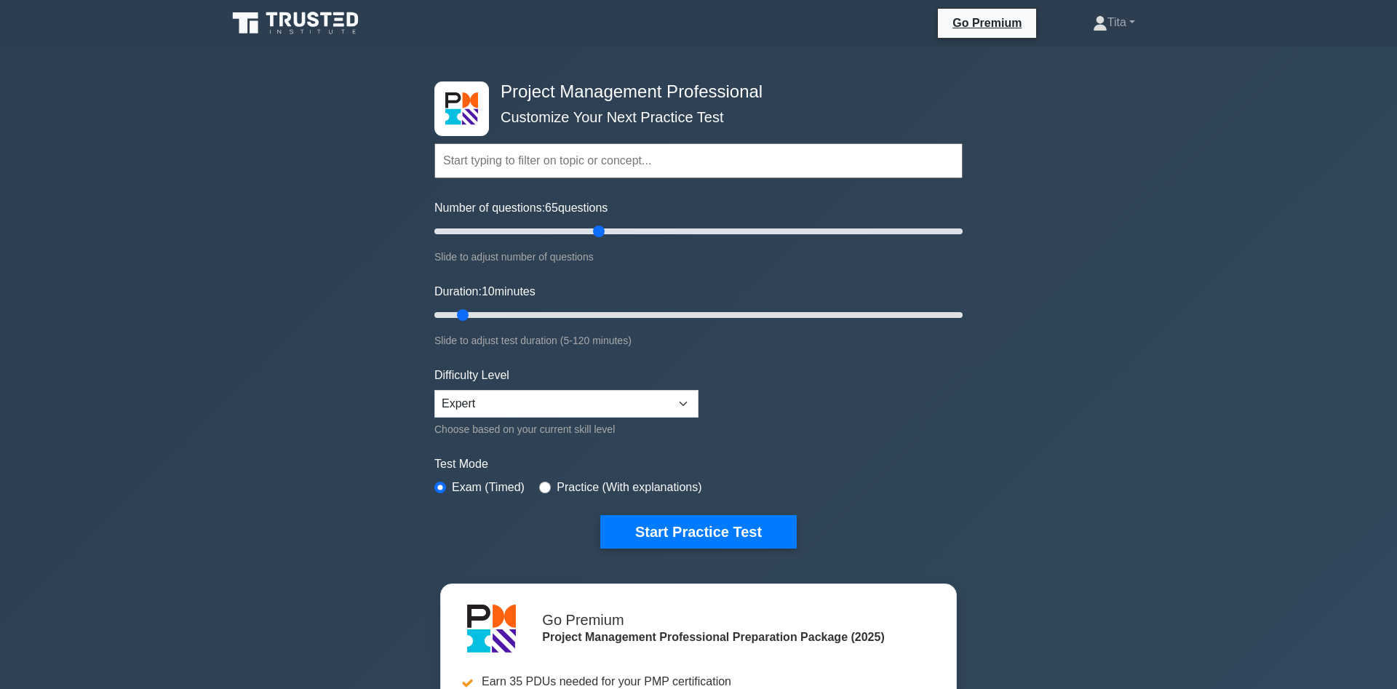
click at [698, 245] on div "Number of questions: 65 questions Slide to adjust number of questions" at bounding box center [698, 232] width 528 height 66
drag, startPoint x: 698, startPoint y: 245, endPoint x: 625, endPoint y: 226, distance: 76.1
click at [625, 226] on div "Number of questions: 65 questions Slide to adjust number of questions" at bounding box center [698, 232] width 528 height 66
click at [625, 226] on input "Number of questions: 75 questions" at bounding box center [698, 231] width 528 height 17
click at [626, 229] on input "Number of questions: 75 questions" at bounding box center [698, 231] width 528 height 17
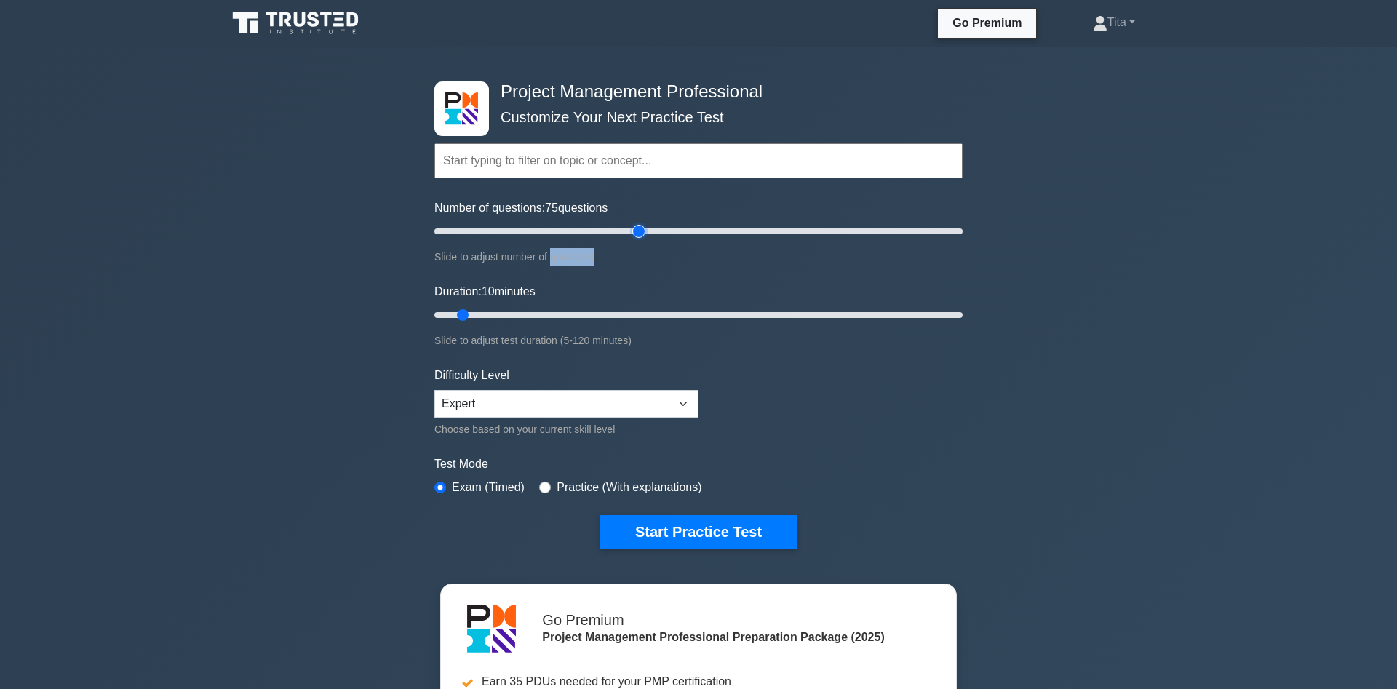
drag, startPoint x: 626, startPoint y: 229, endPoint x: 789, endPoint y: 251, distance: 164.4
click at [669, 237] on input "Number of questions: 75 questions" at bounding box center [698, 231] width 528 height 17
drag, startPoint x: 789, startPoint y: 251, endPoint x: 555, endPoint y: 226, distance: 234.8
click at [562, 228] on input "Number of questions: 55 questions" at bounding box center [698, 231] width 528 height 17
drag, startPoint x: 547, startPoint y: 223, endPoint x: 620, endPoint y: 225, distance: 72.8
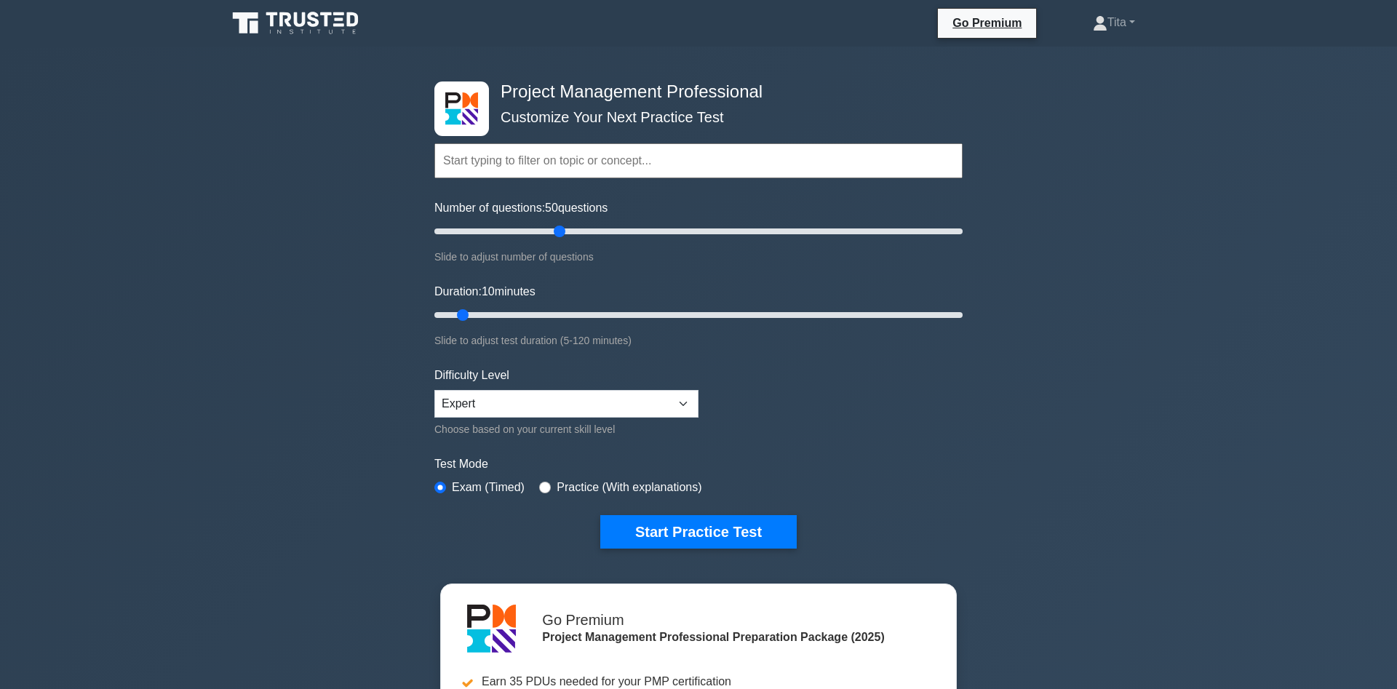
click at [620, 225] on div "Number of questions: 50 questions Slide to adjust number of questions" at bounding box center [698, 232] width 528 height 66
drag, startPoint x: 620, startPoint y: 225, endPoint x: 489, endPoint y: 233, distance: 131.2
type input "25"
click at [489, 233] on input "Number of questions: 25 questions" at bounding box center [698, 231] width 528 height 17
